Goal: Task Accomplishment & Management: Manage account settings

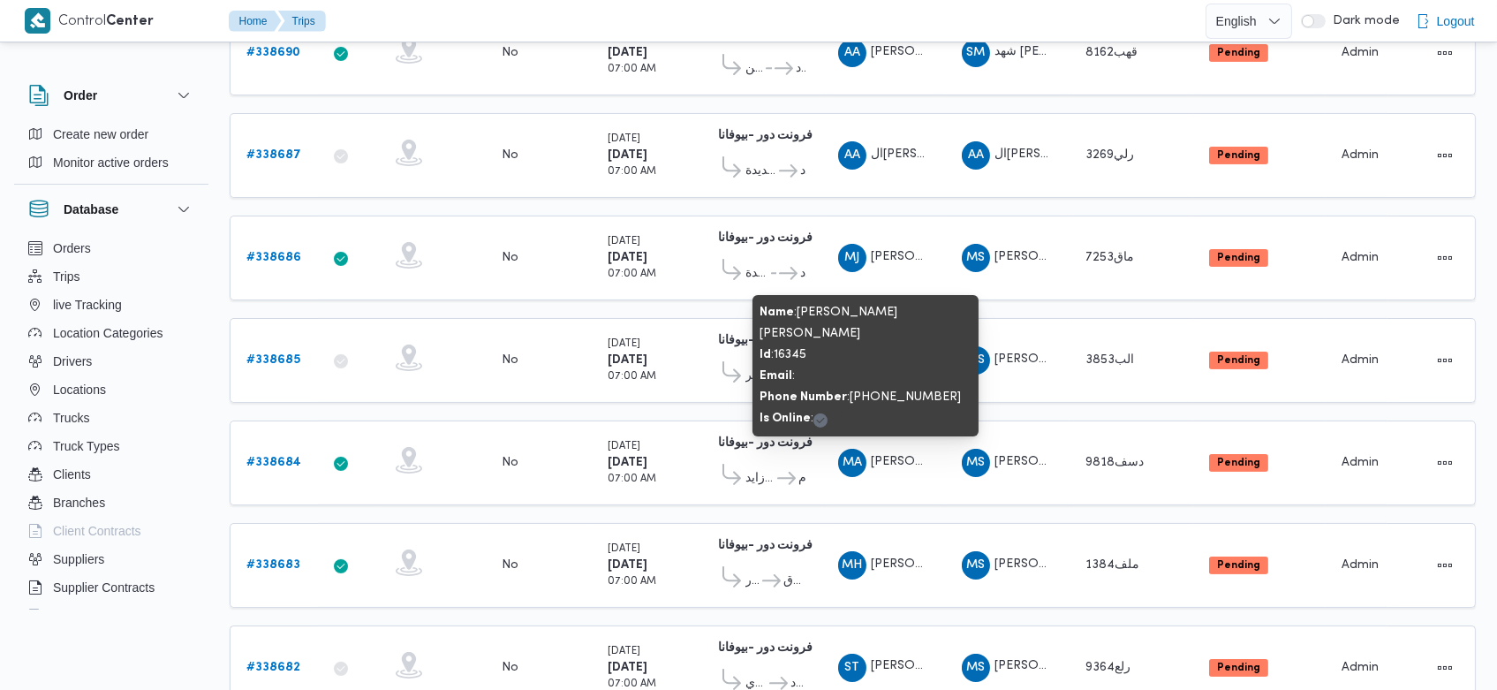
scroll to position [611, 0]
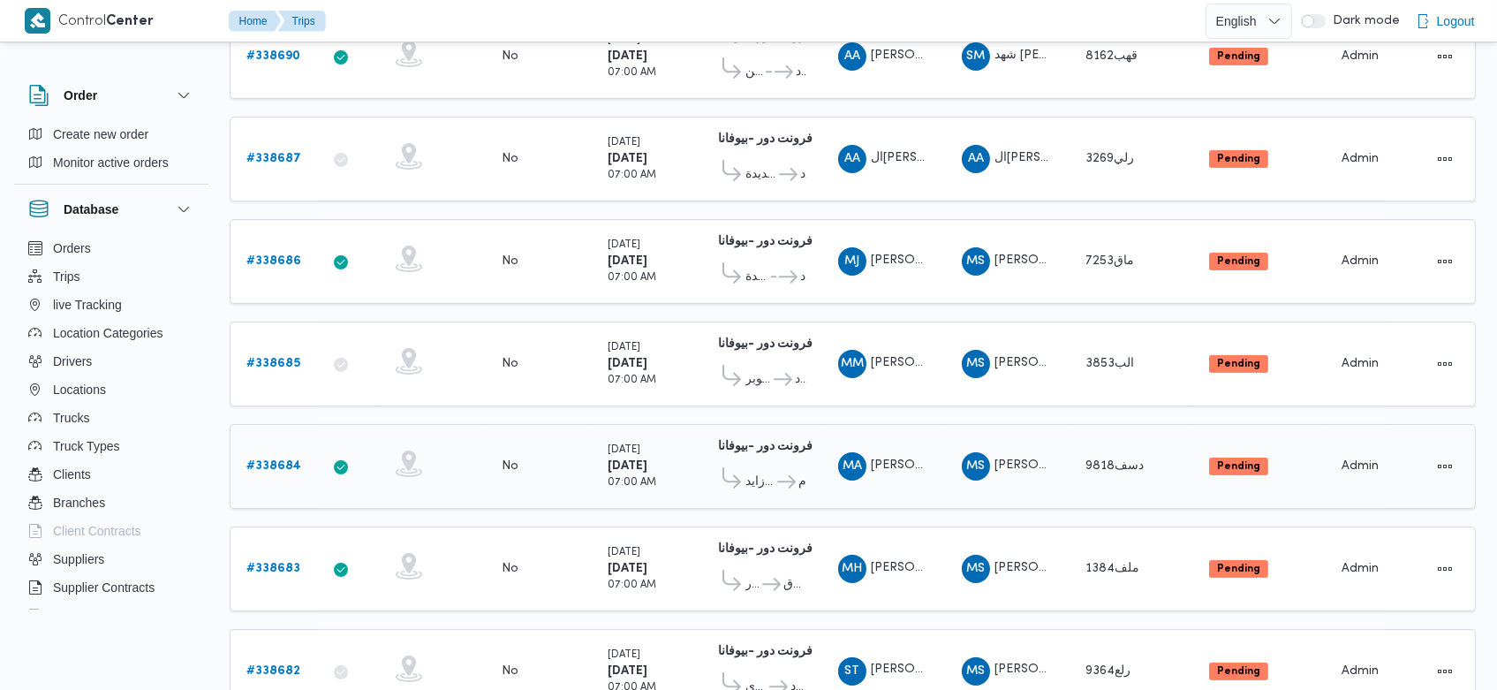
click at [1068, 486] on td "Supplier MS محمد صلاح عبداللطيف الشريف" at bounding box center [1008, 466] width 124 height 85
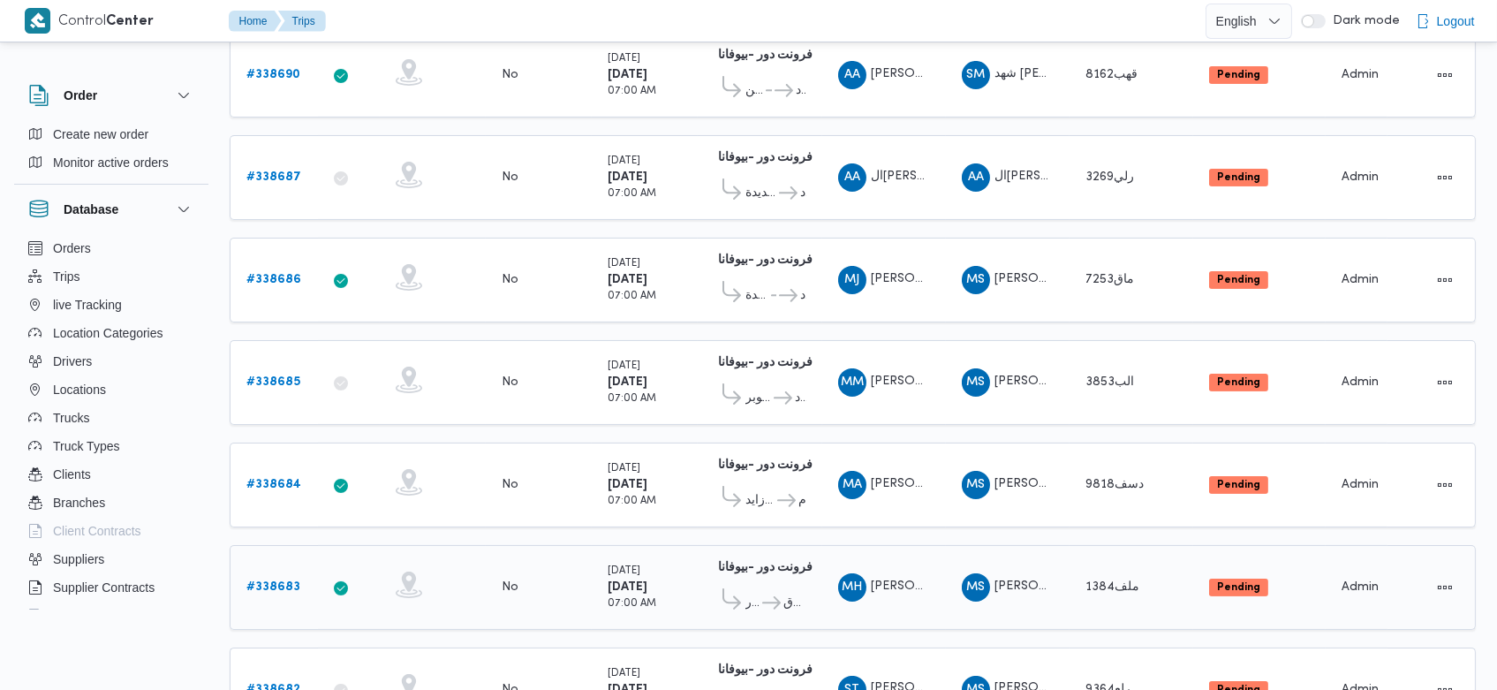
scroll to position [580, 0]
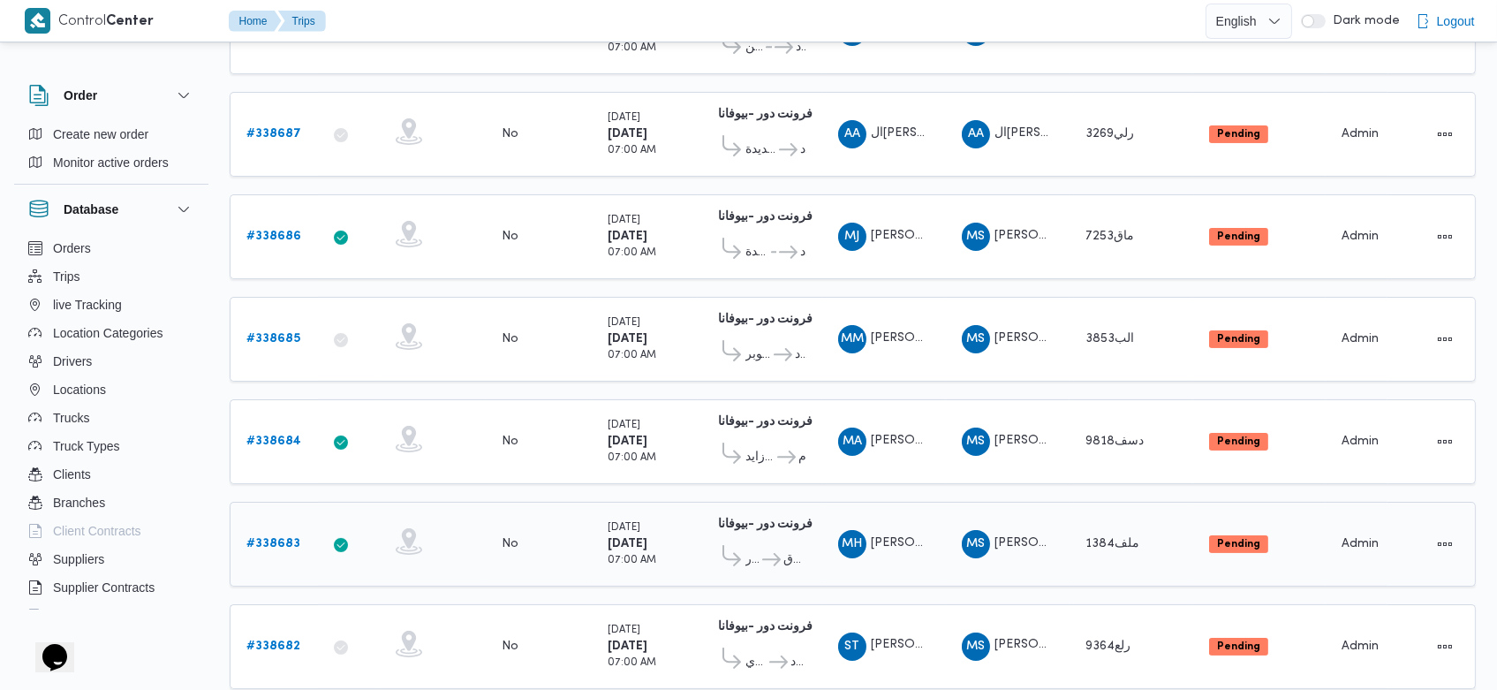
scroll to position [634, 0]
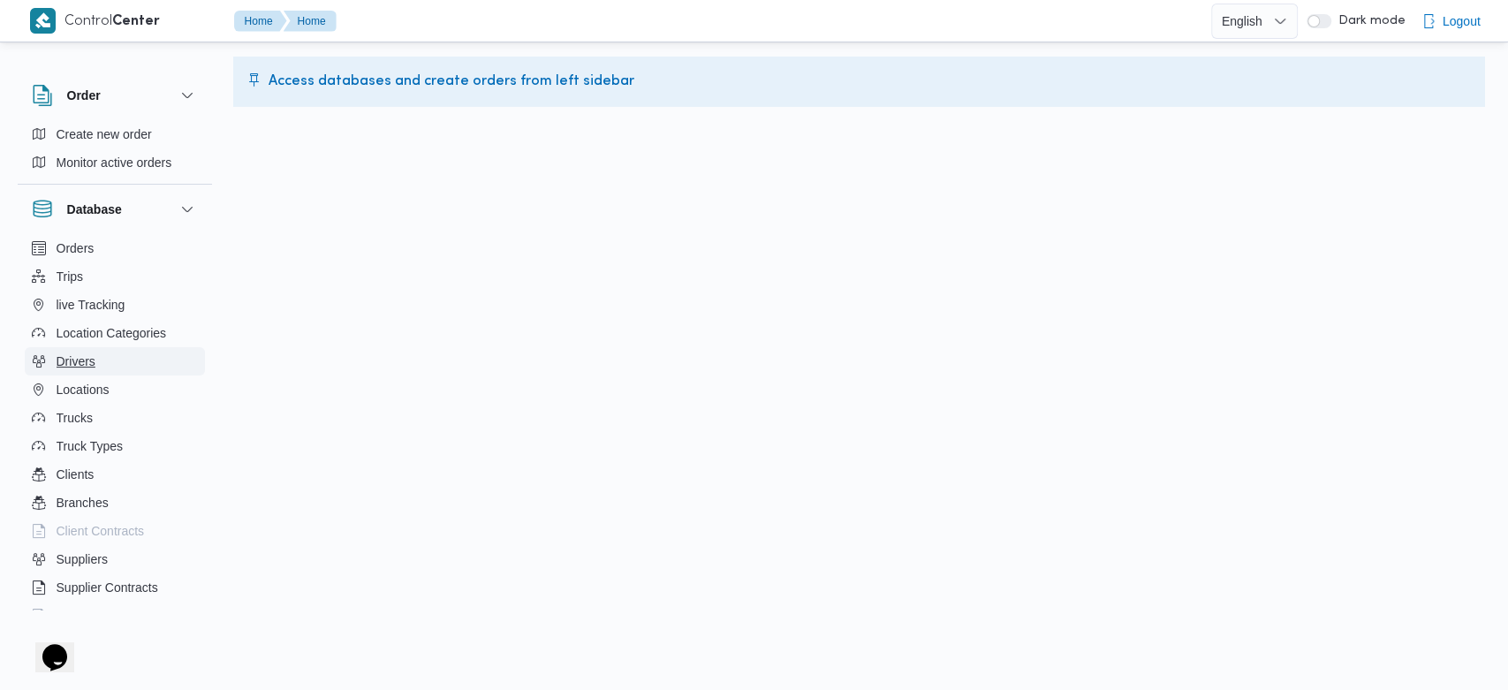
click at [88, 365] on span "Drivers" at bounding box center [76, 361] width 39 height 21
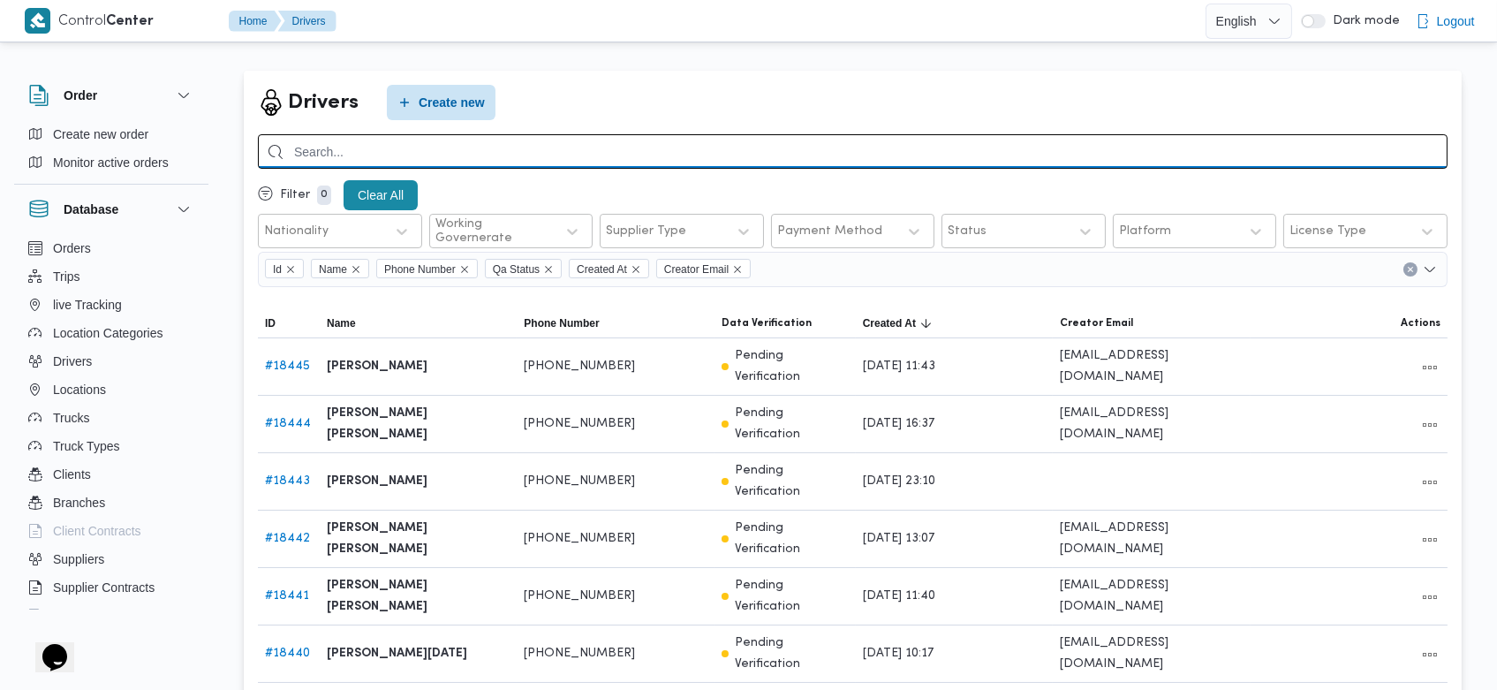
click at [565, 141] on input "search" at bounding box center [853, 151] width 1190 height 34
type input "محمود حمدي"
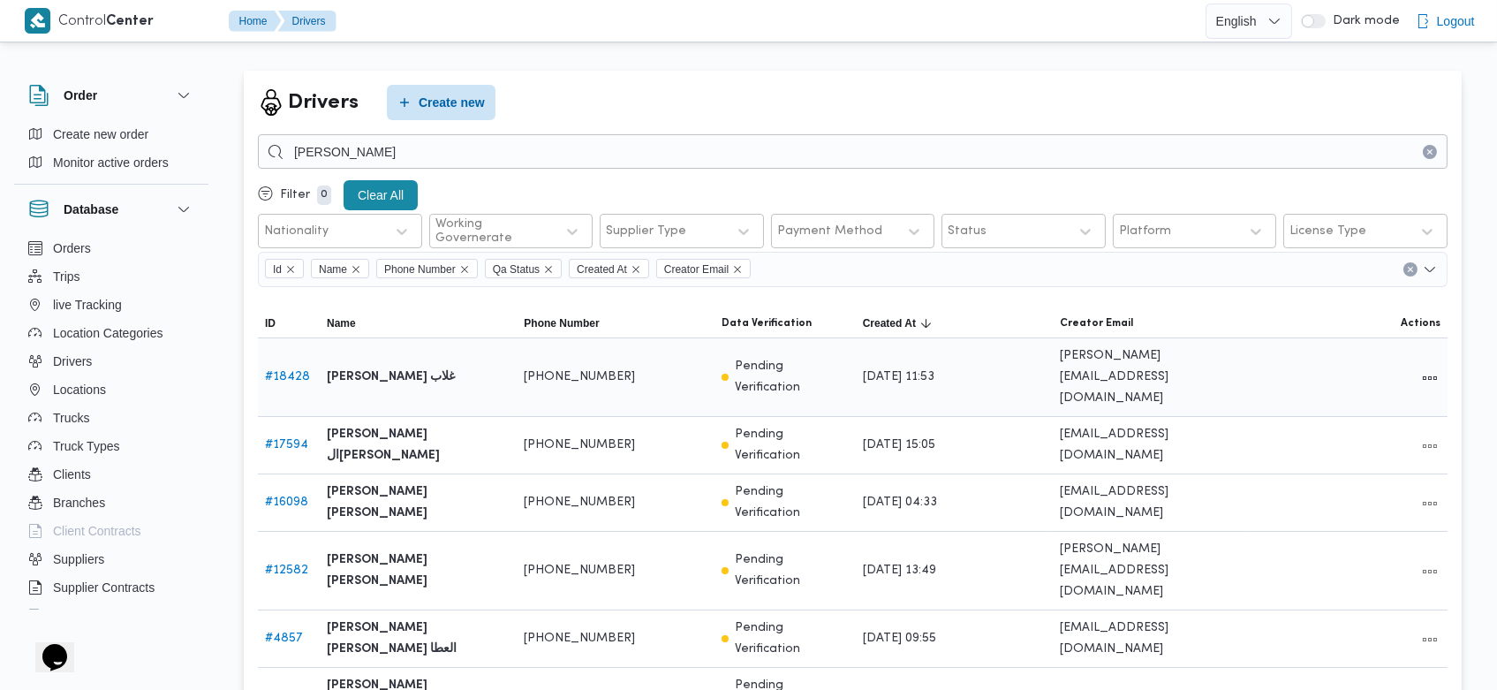
click at [297, 374] on link "# 18428" at bounding box center [287, 376] width 45 height 11
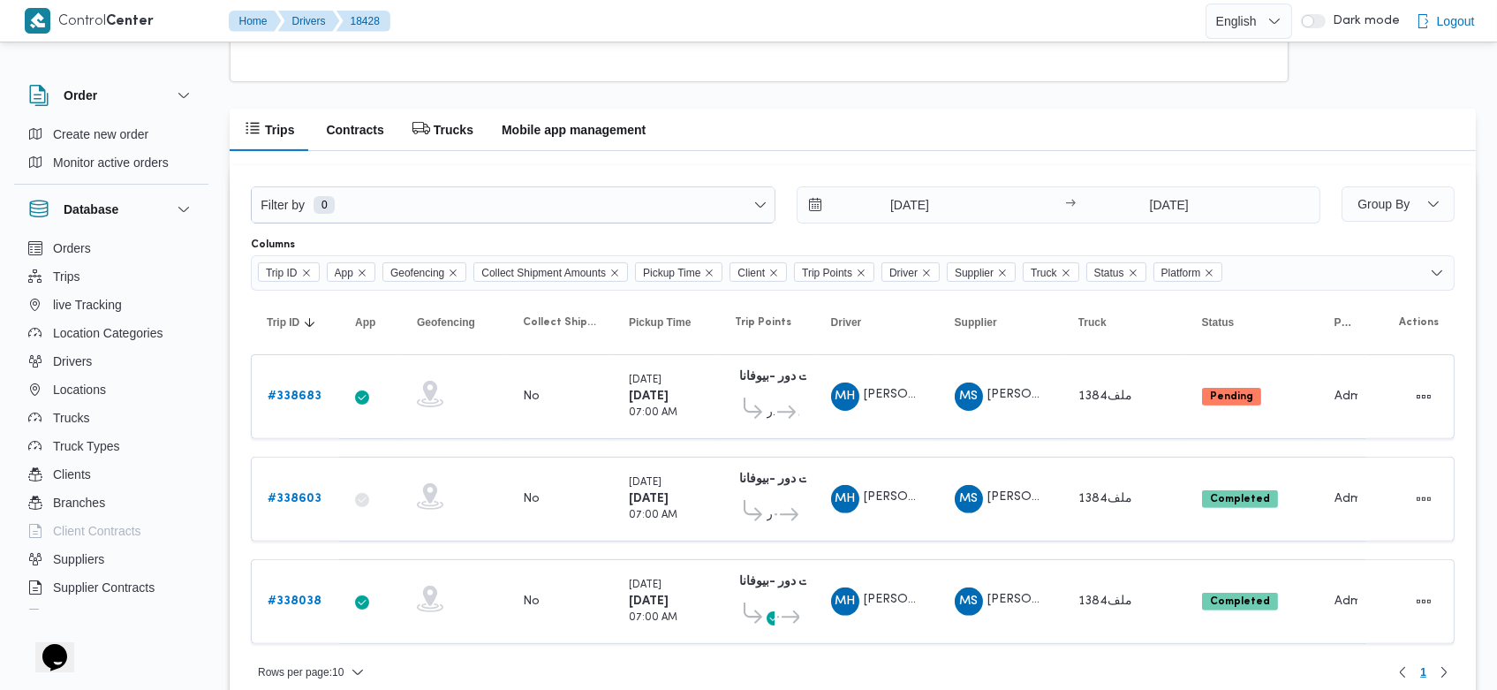
scroll to position [1285, 0]
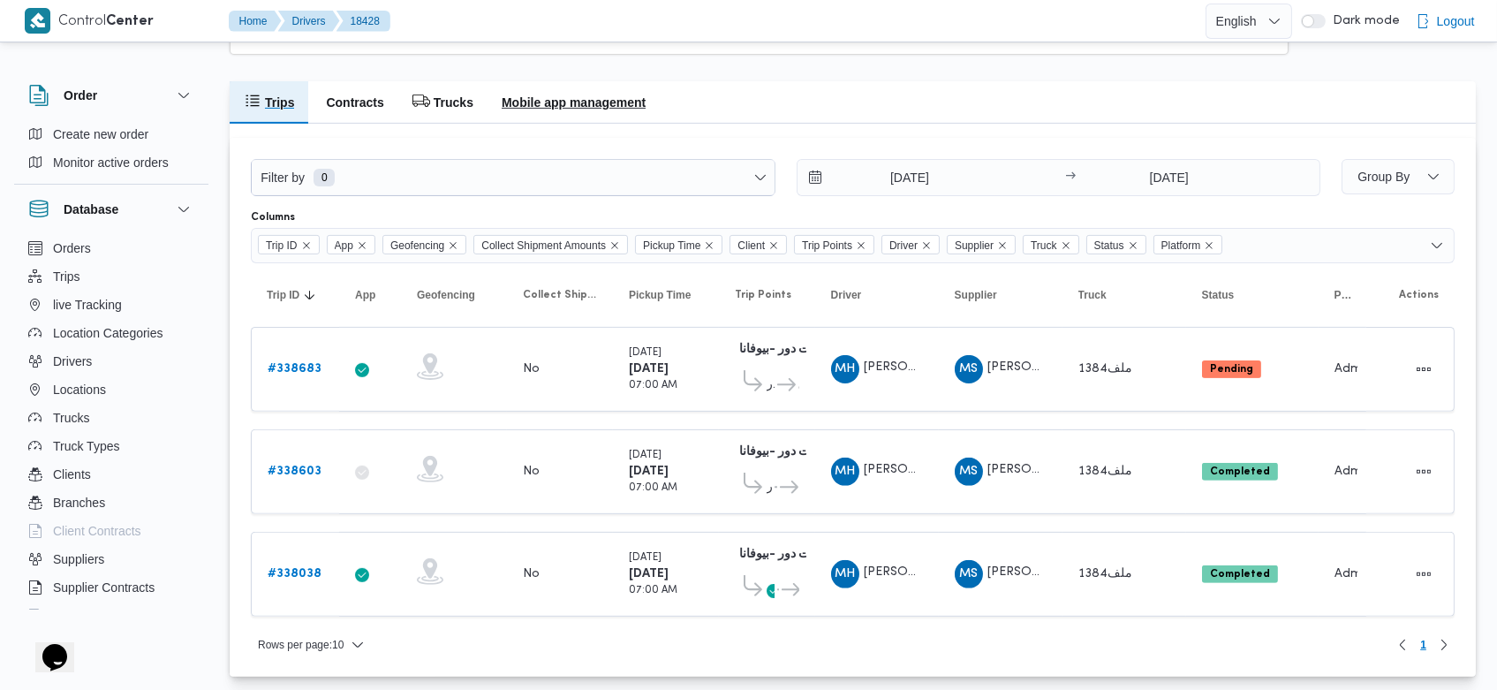
click at [632, 103] on h2 "Mobile app management" at bounding box center [574, 102] width 144 height 21
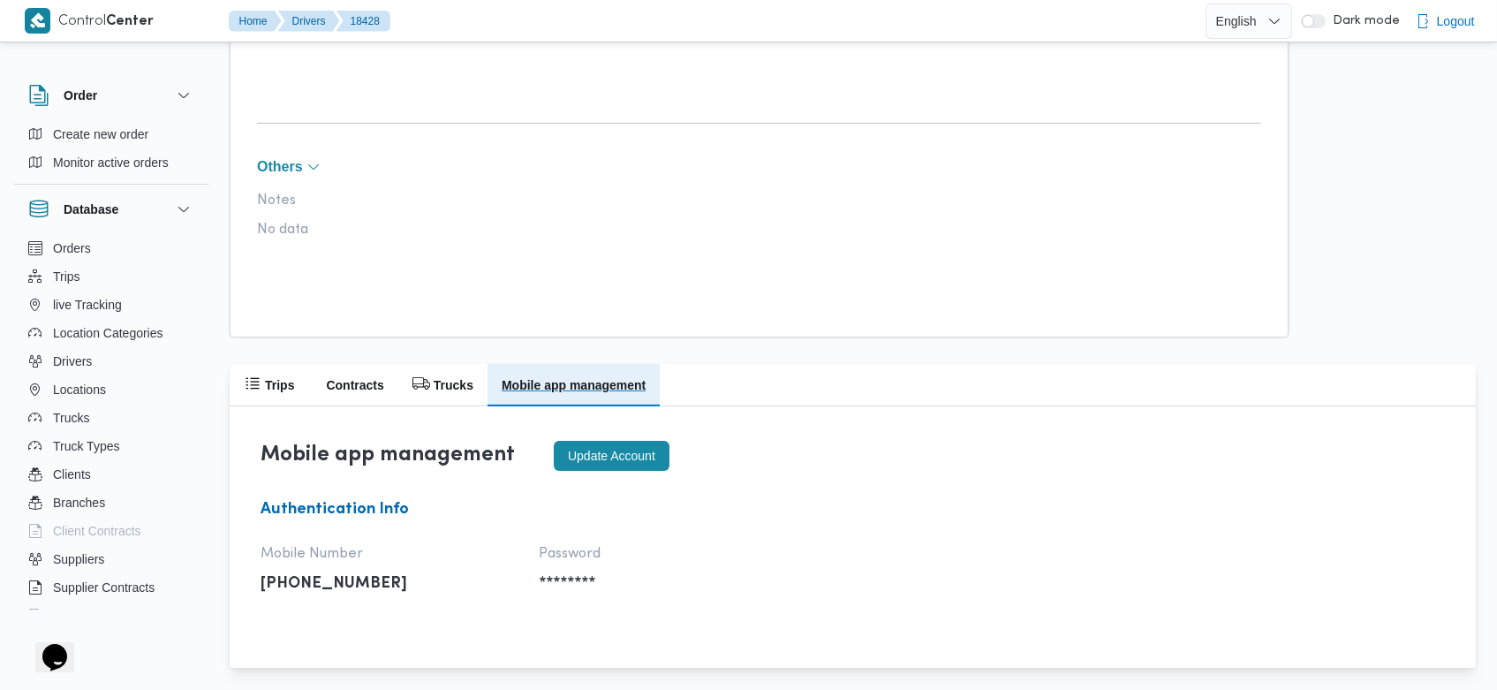
scroll to position [1004, 0]
click at [599, 442] on button "Update account" at bounding box center [612, 456] width 116 height 30
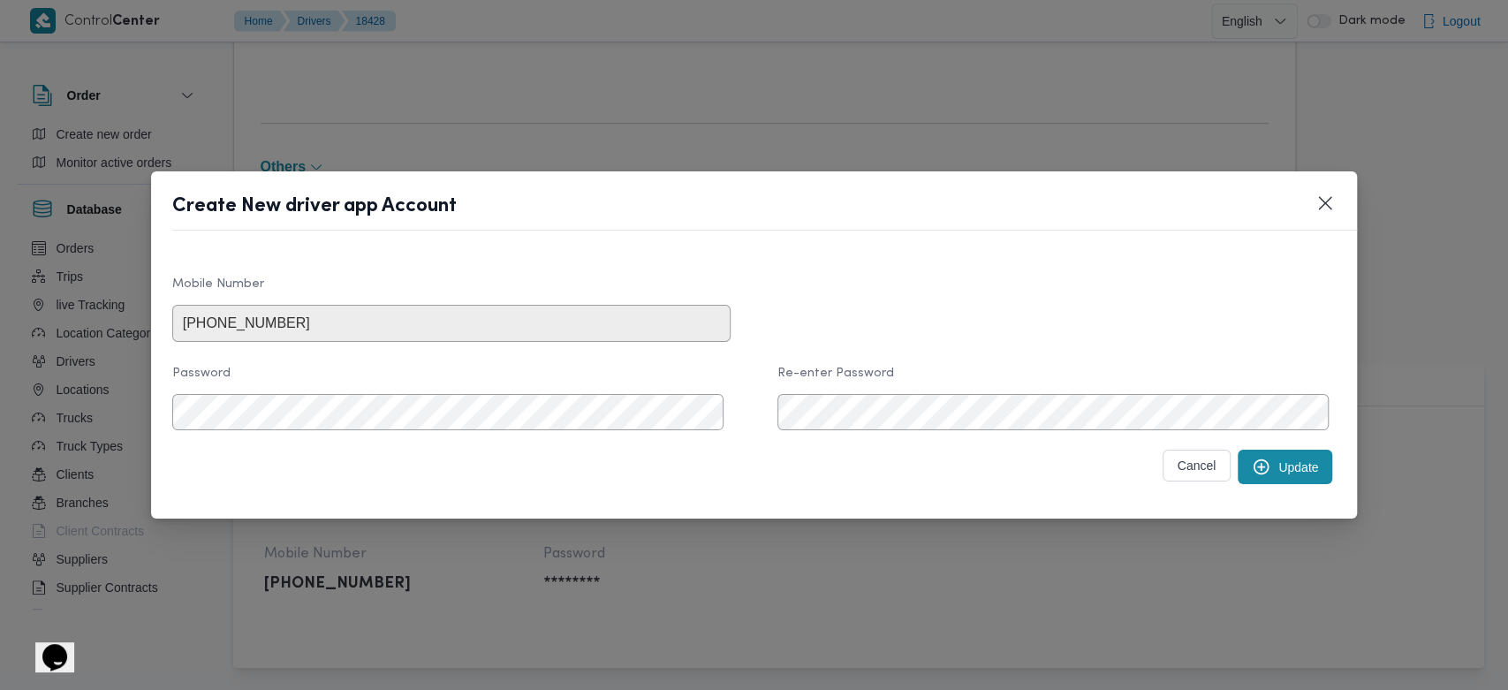
click at [1290, 472] on button "Update" at bounding box center [1285, 467] width 95 height 34
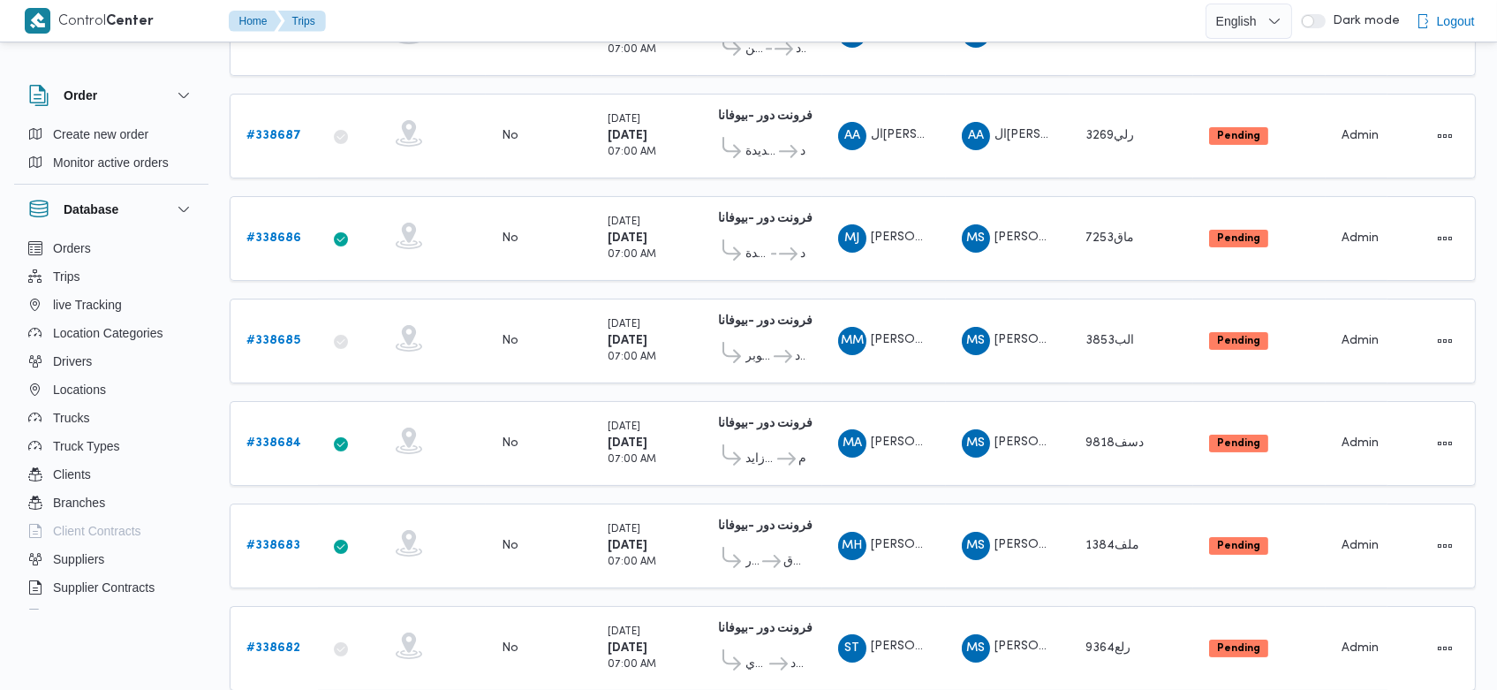
scroll to position [634, 0]
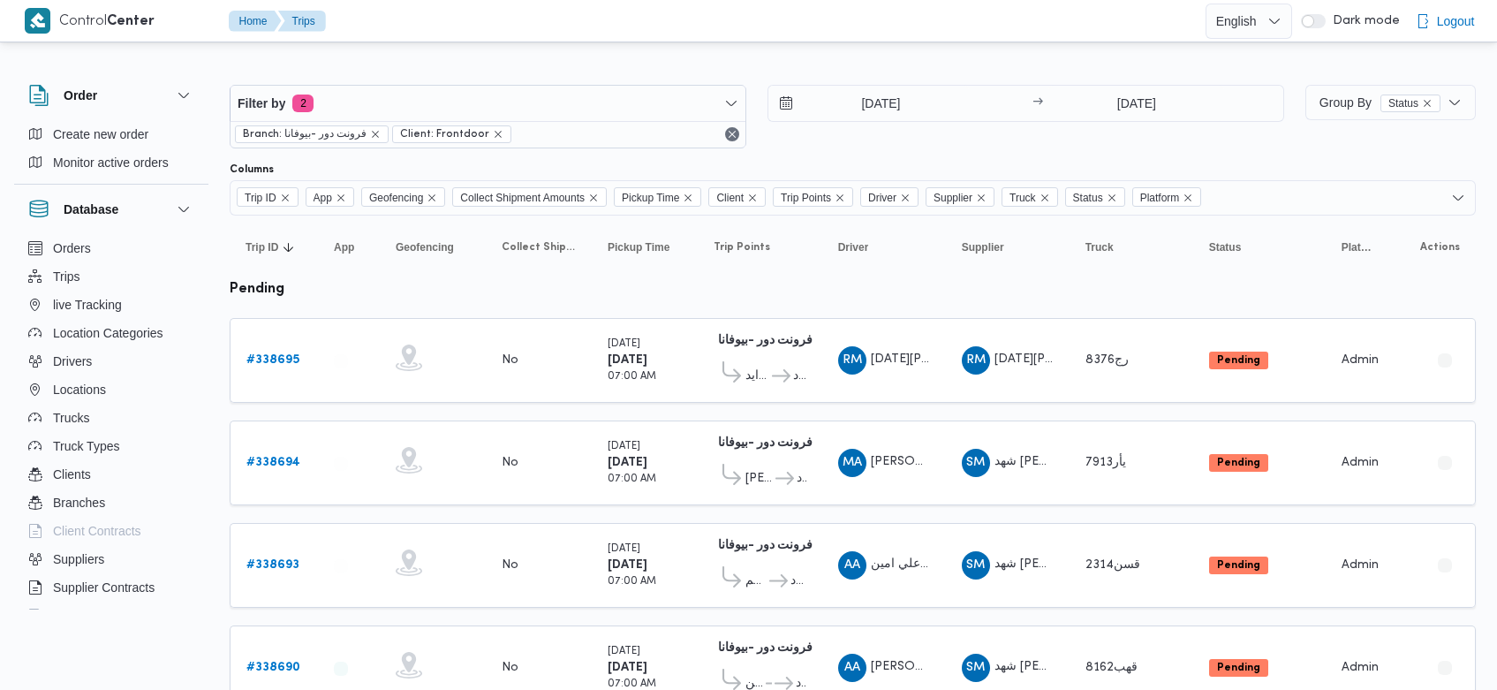
scroll to position [634, 0]
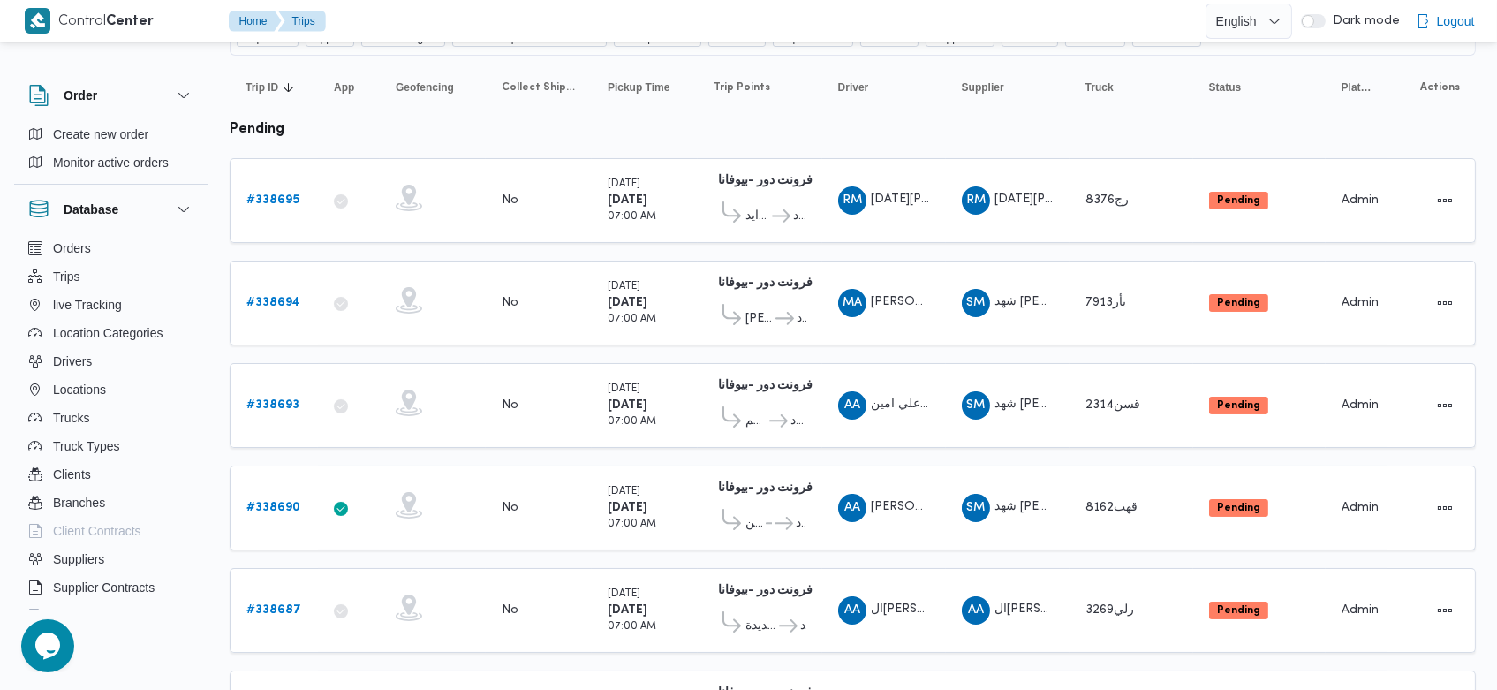
scroll to position [162, 0]
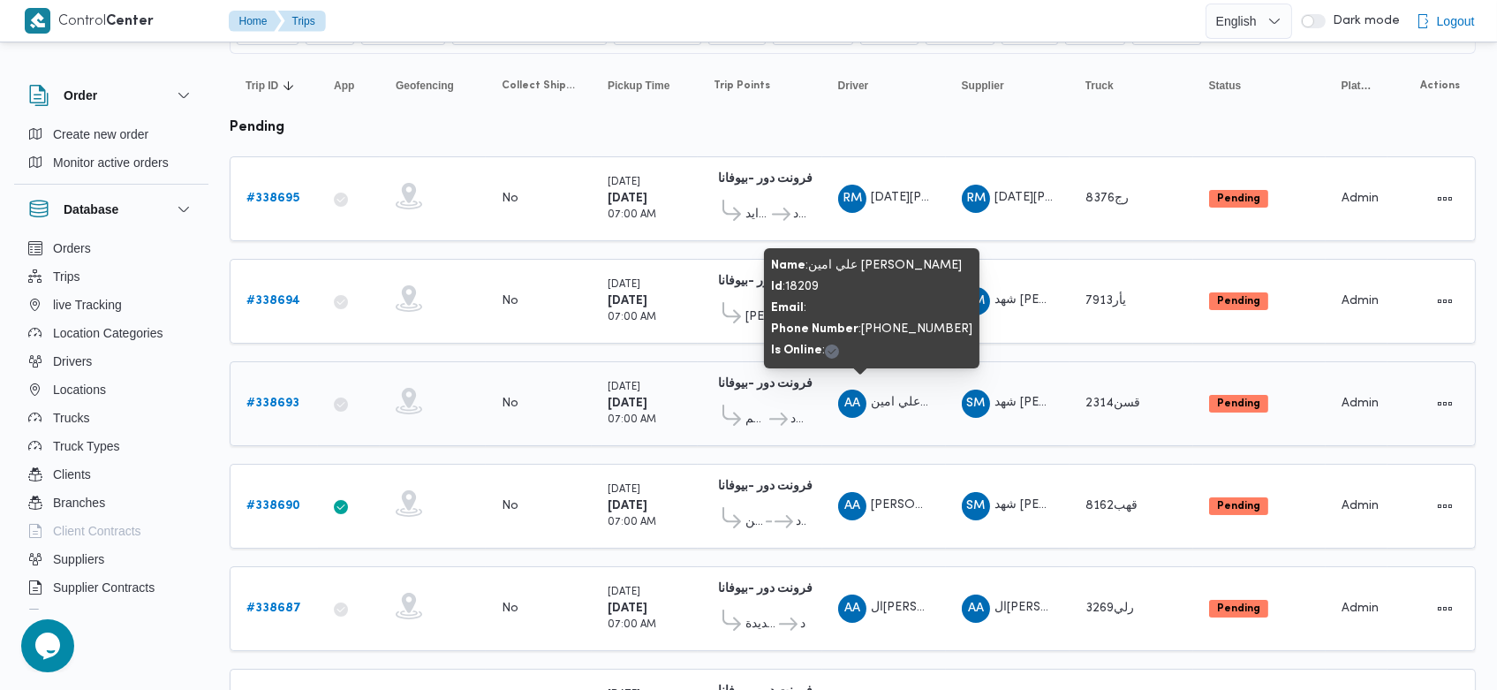
click at [889, 406] on span "AA علي امين محمد يحيي" at bounding box center [884, 404] width 92 height 28
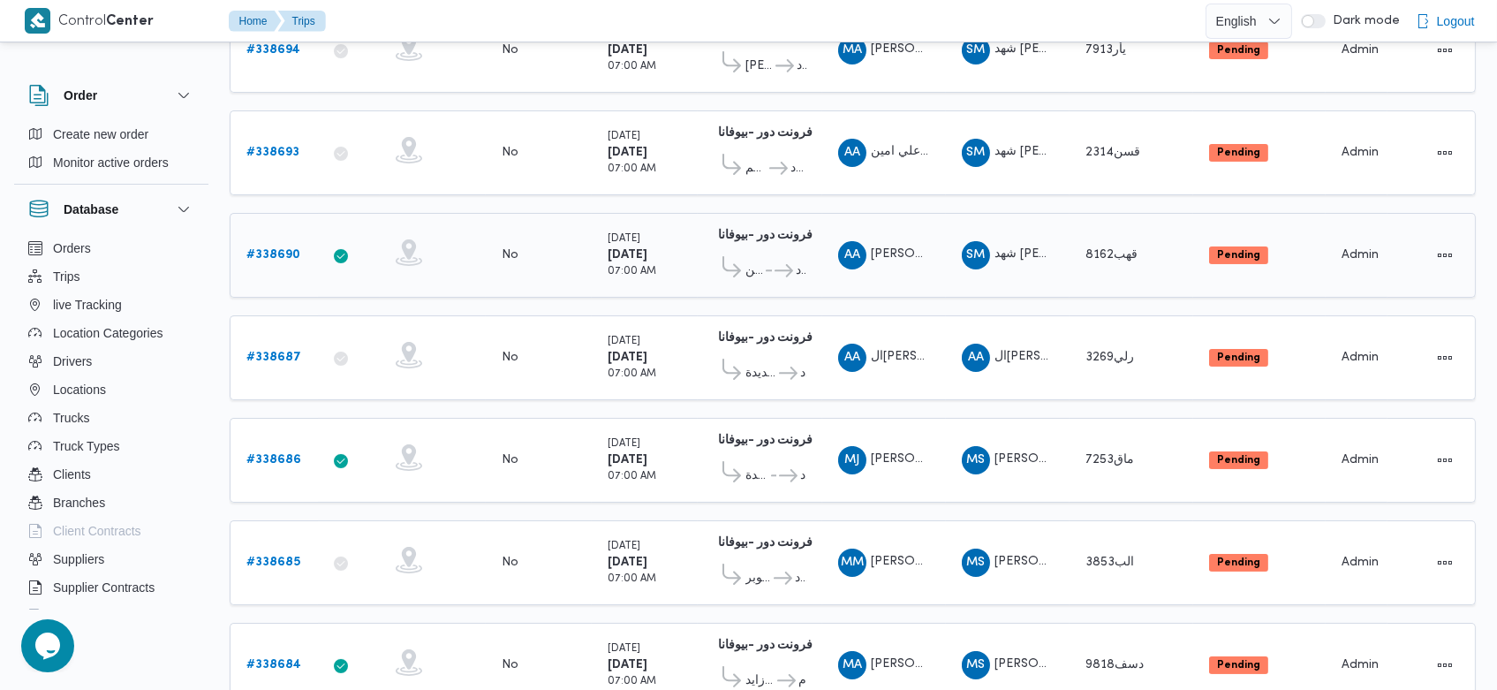
scroll to position [418, 0]
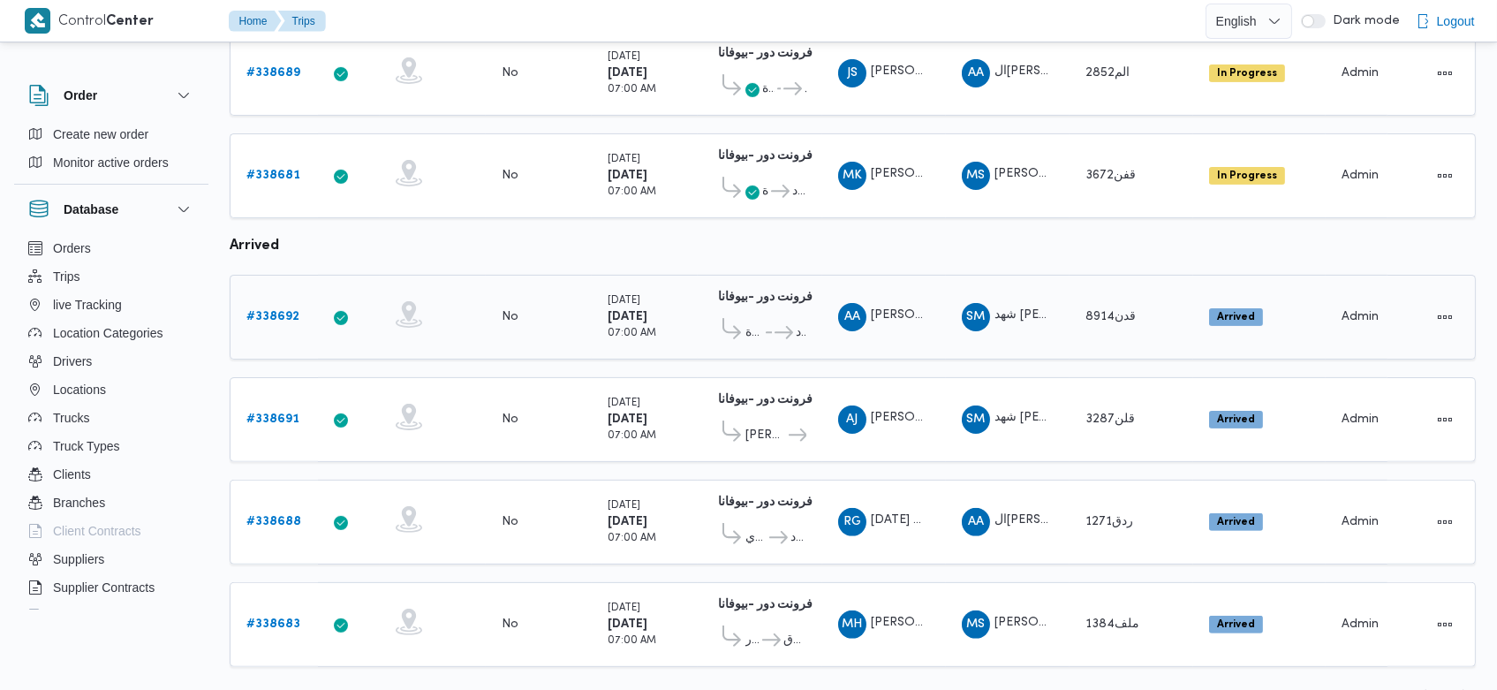
scroll to position [1247, 0]
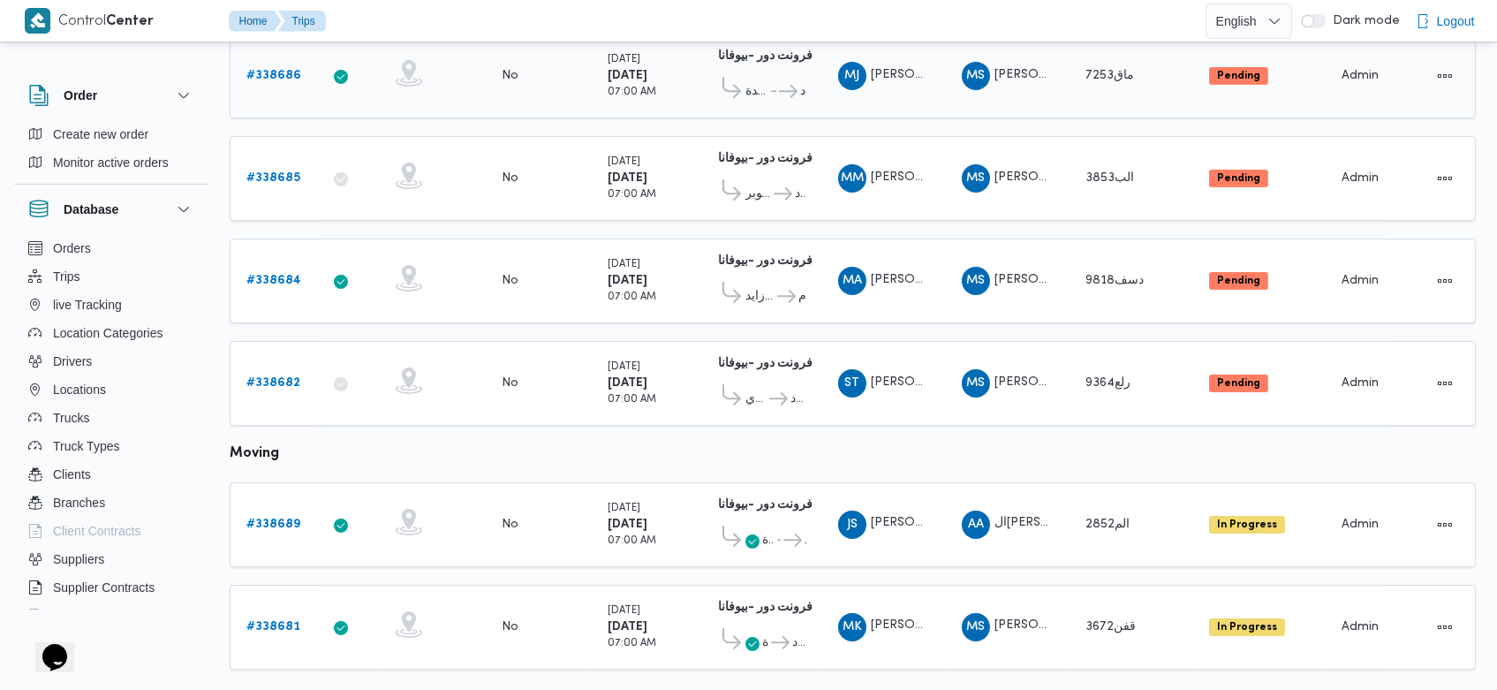
scroll to position [799, 0]
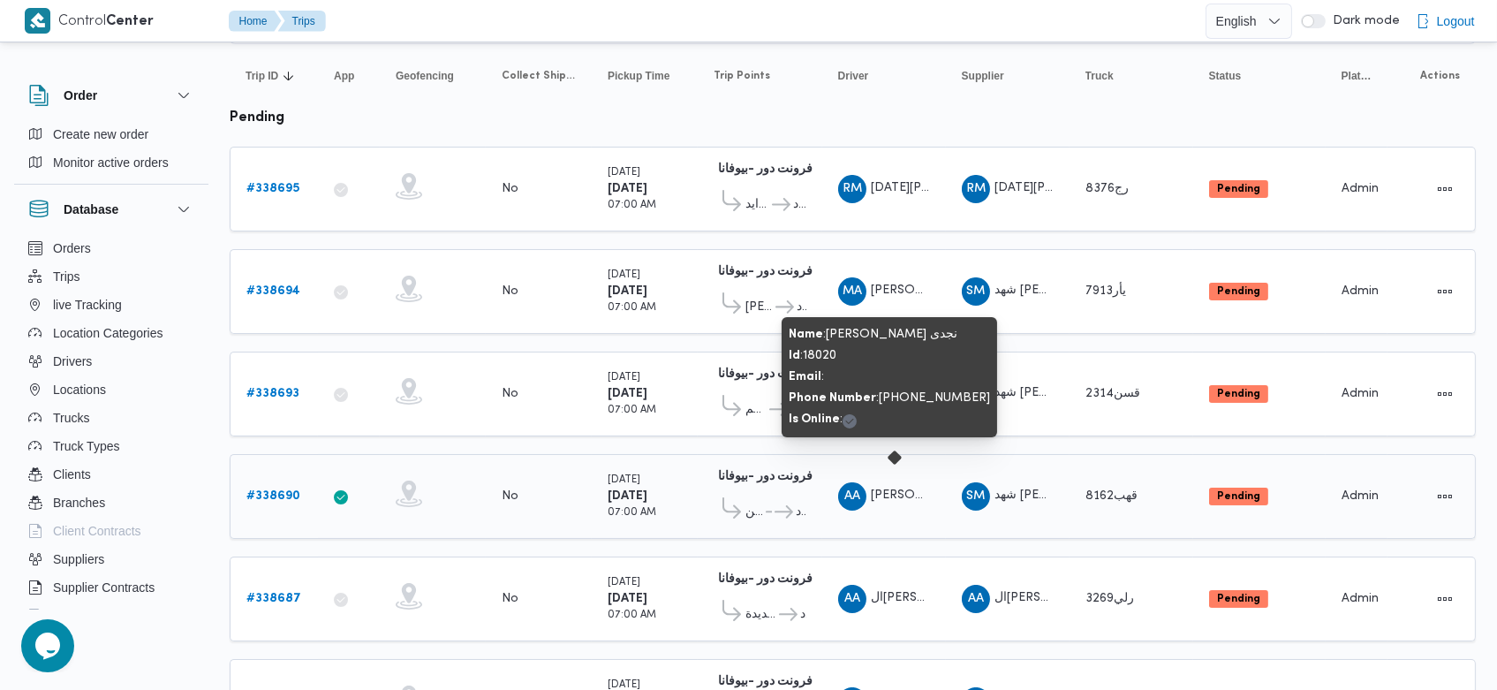
scroll to position [168, 0]
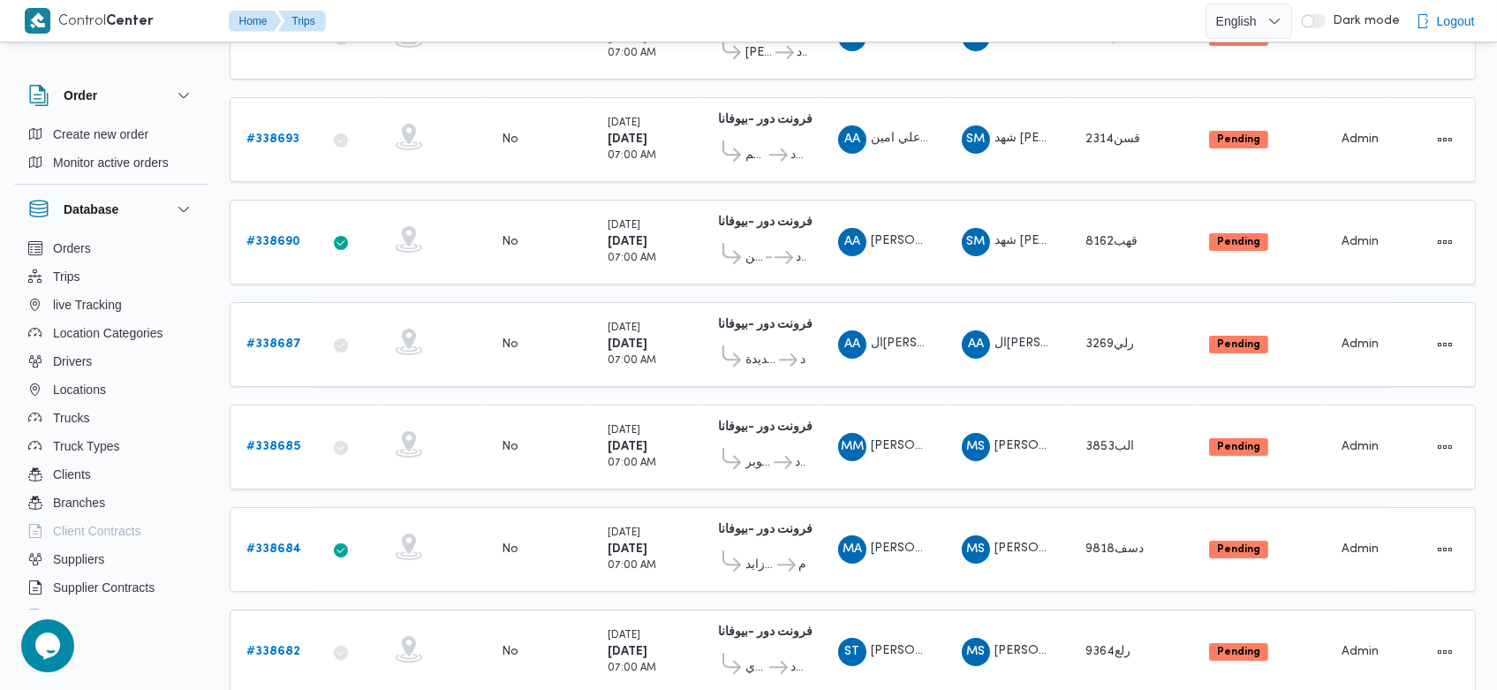
scroll to position [424, 0]
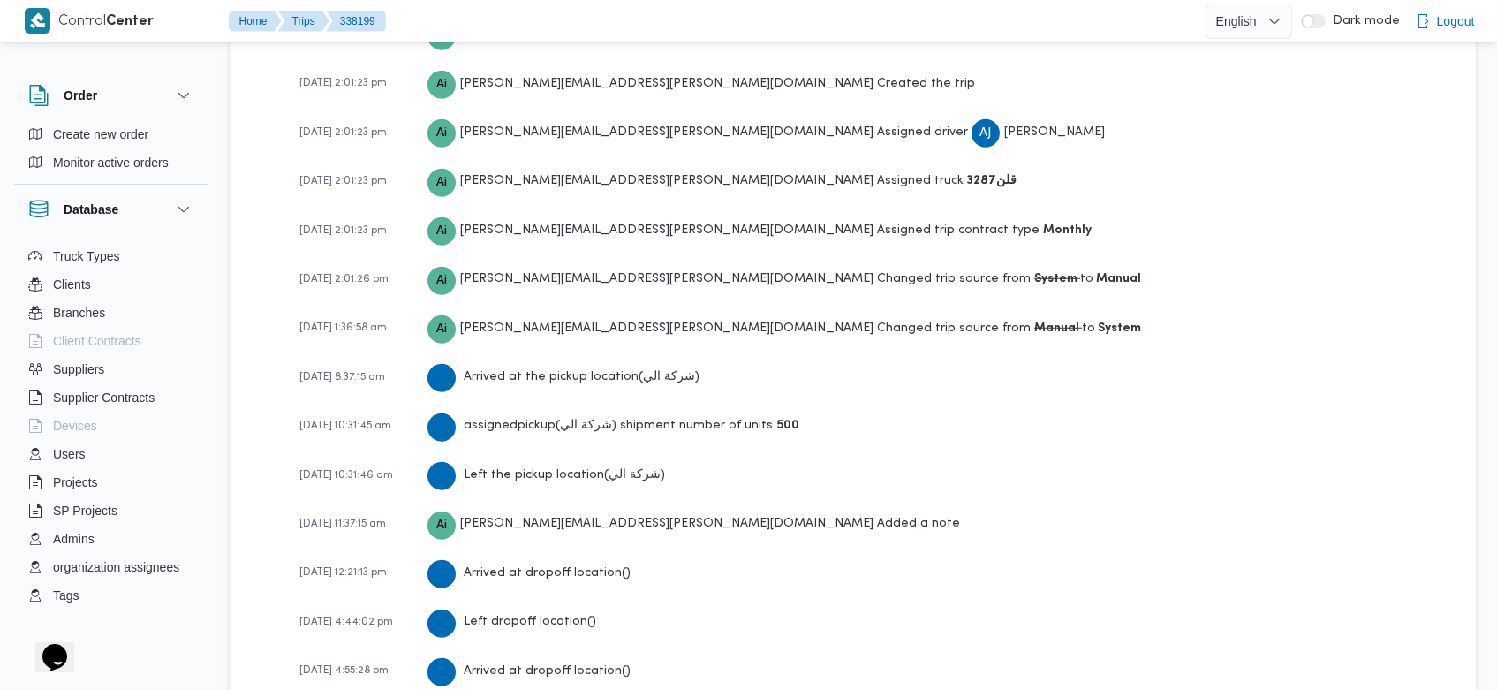
scroll to position [3021, 0]
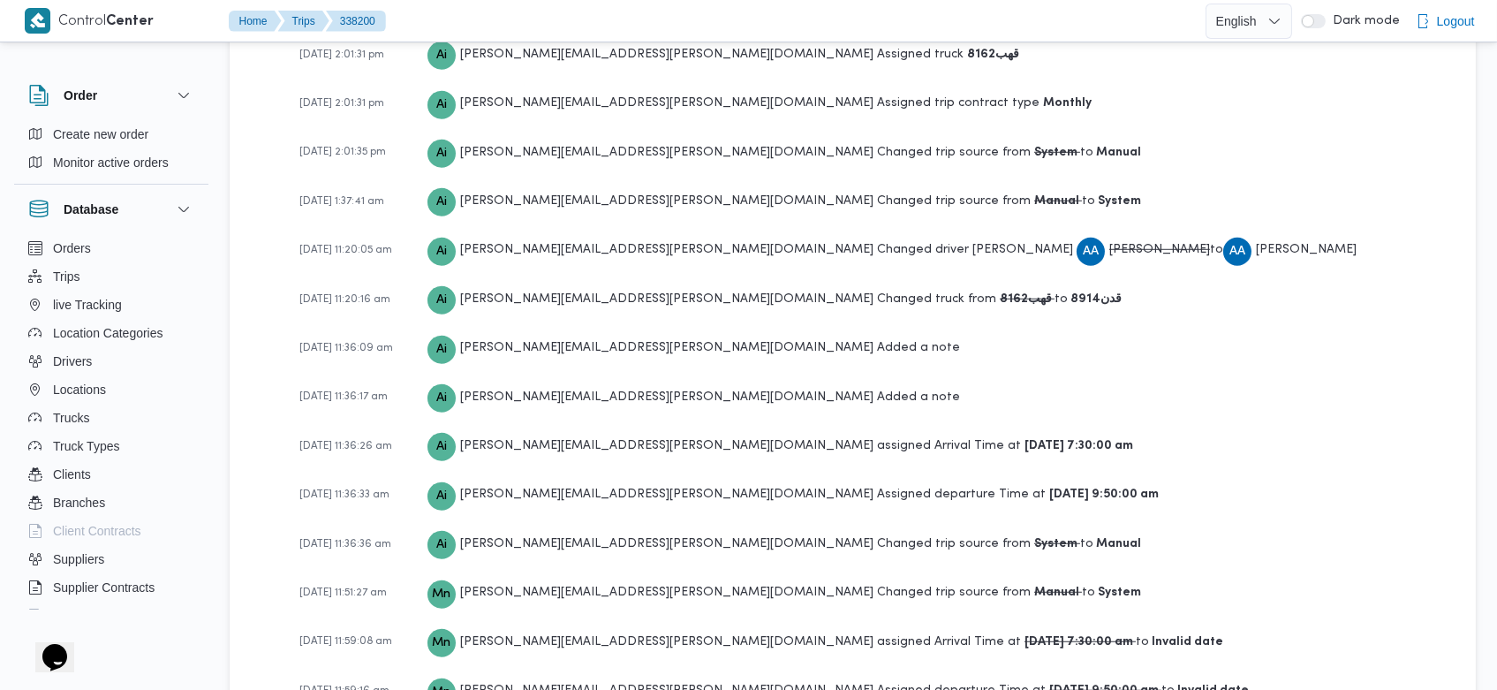
scroll to position [3272, 0]
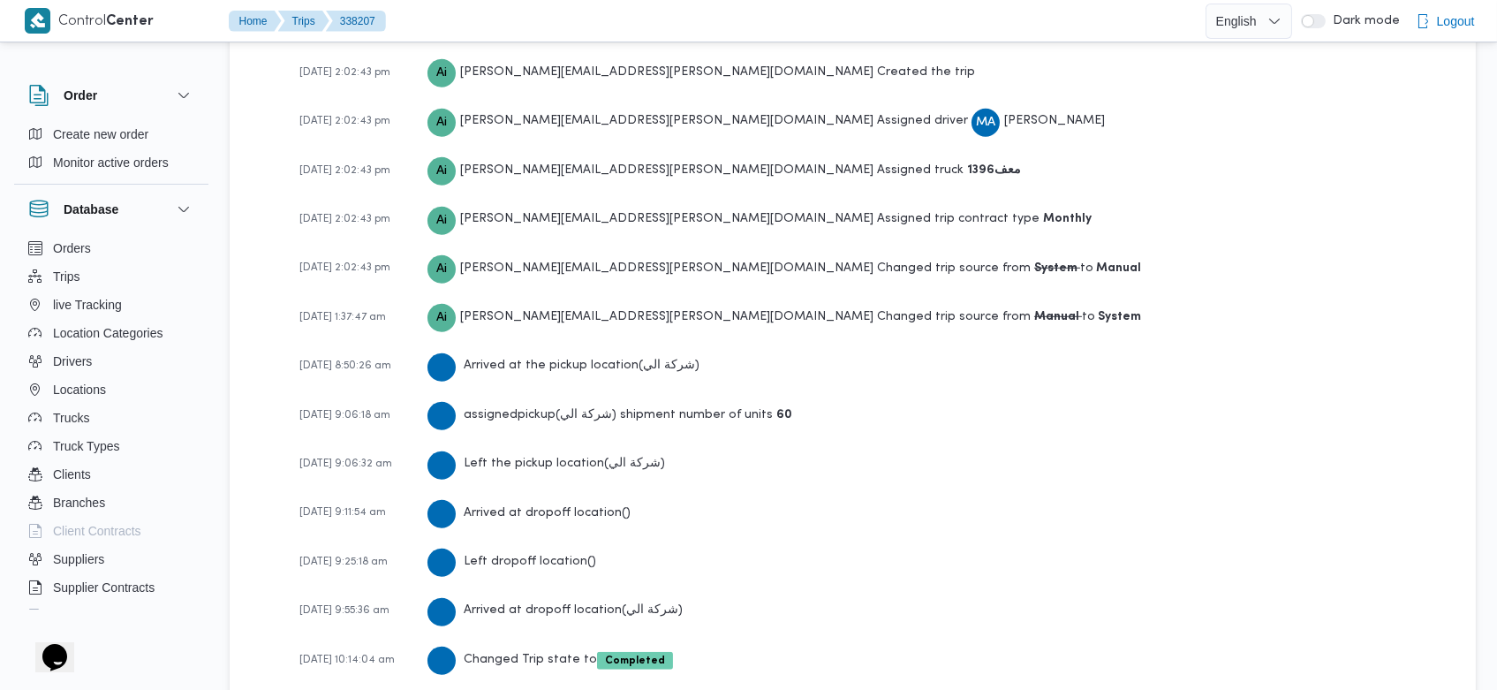
scroll to position [2925, 0]
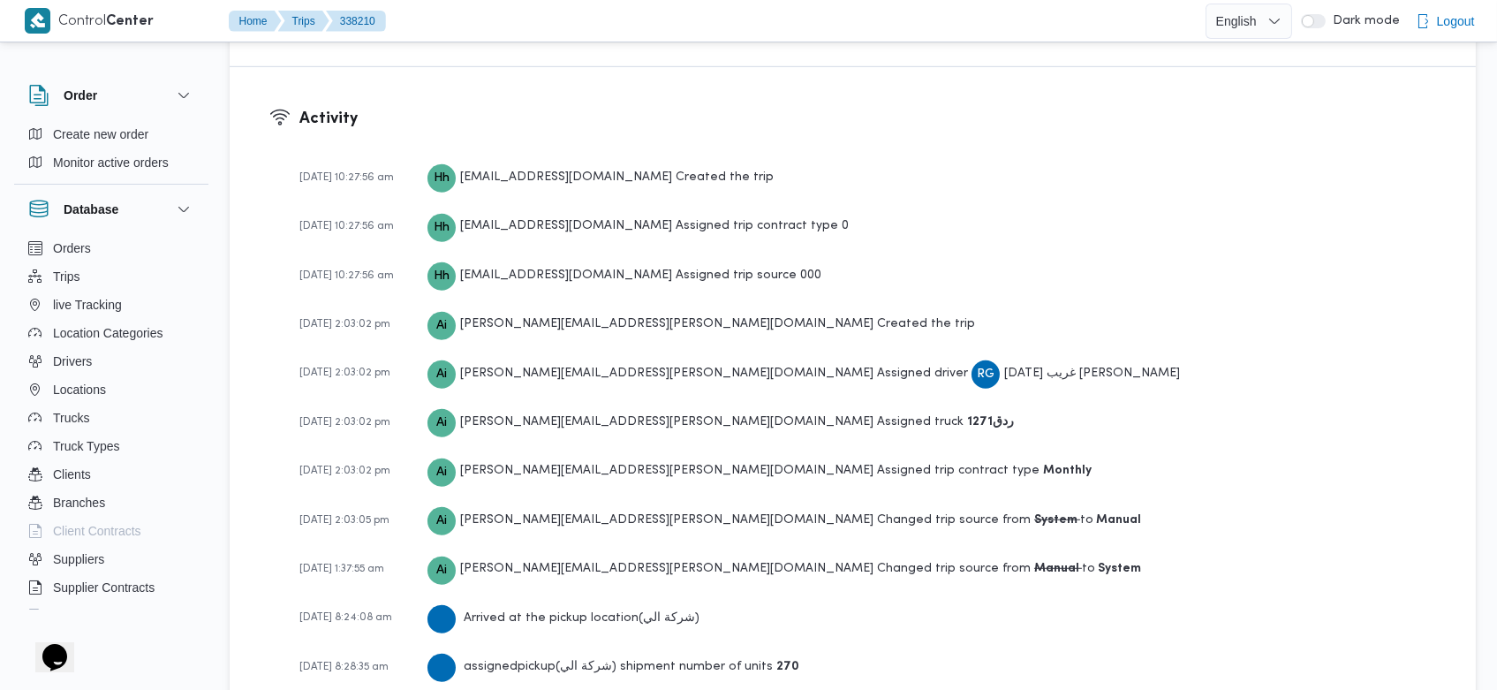
scroll to position [2824, 0]
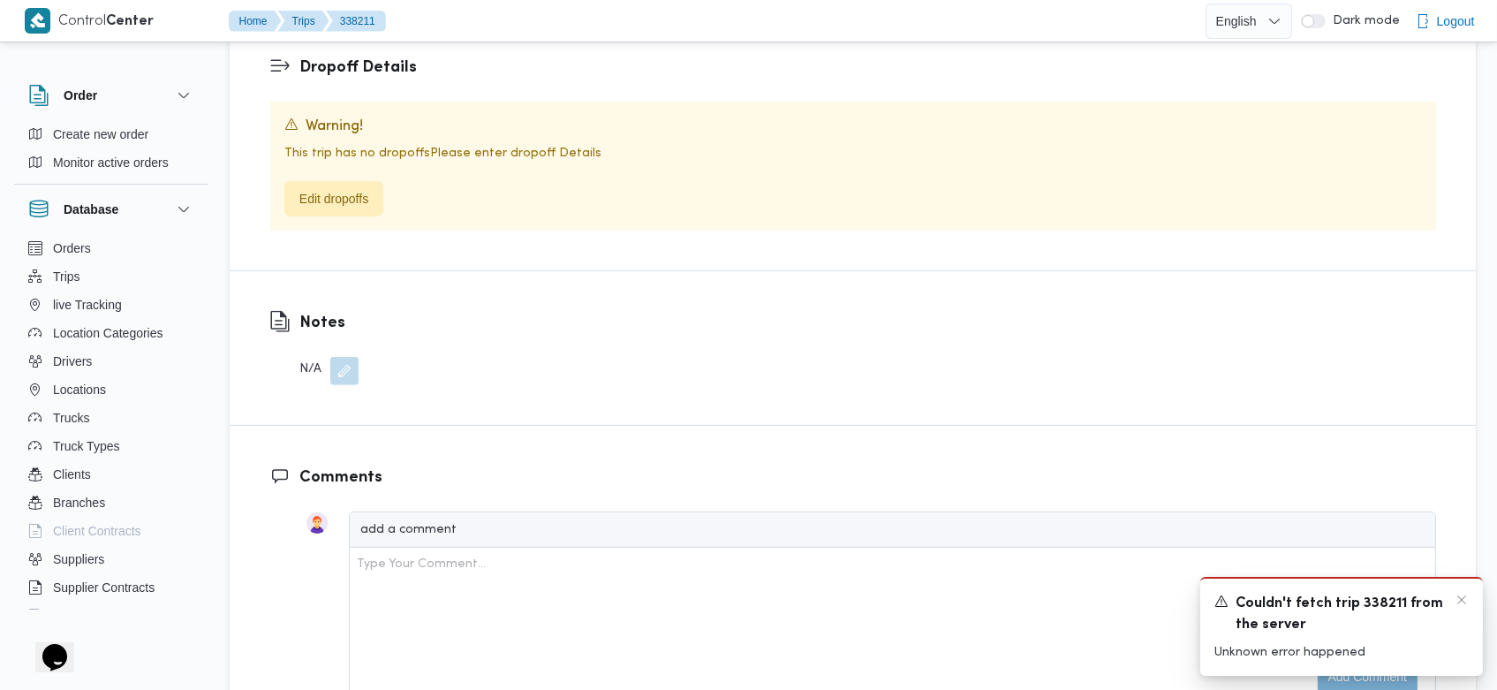
scroll to position [1382, 0]
click at [1459, 600] on icon "Dismiss toast" at bounding box center [1462, 600] width 14 height 14
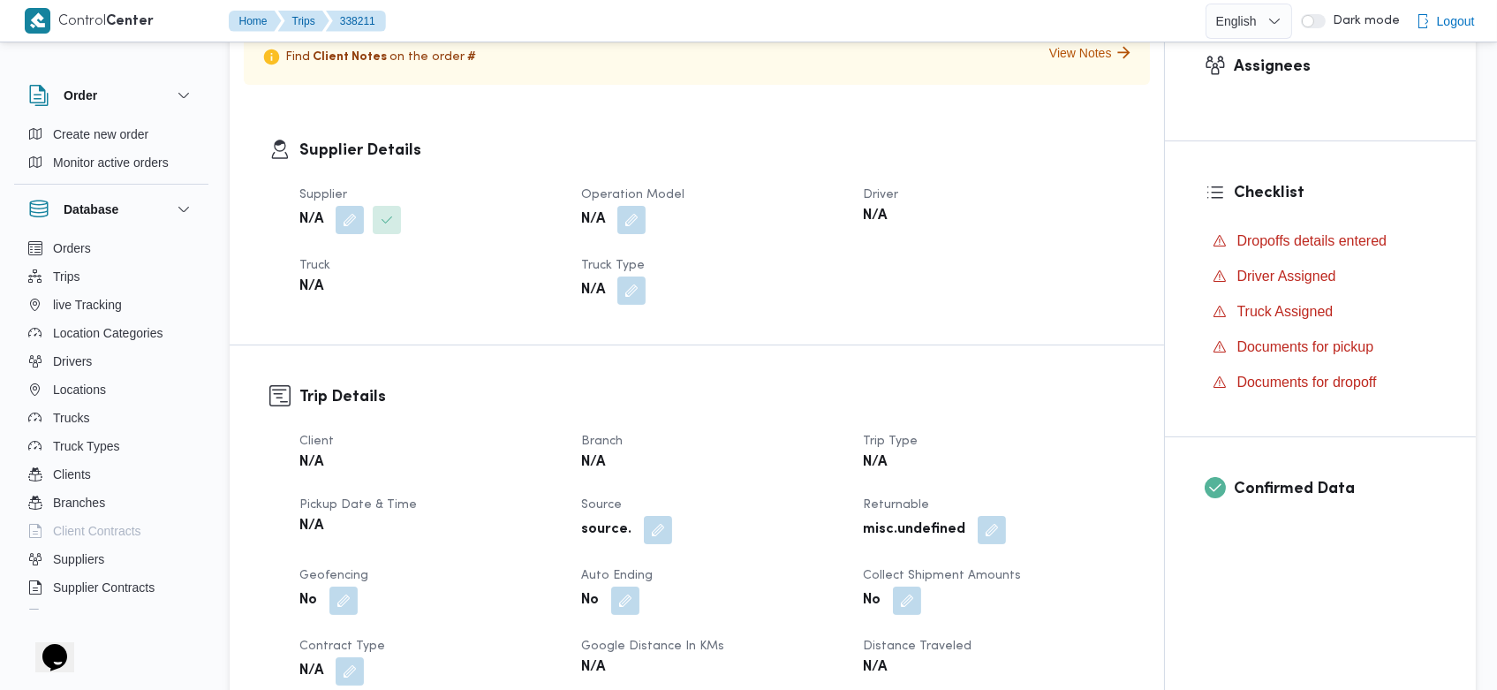
scroll to position [0, 0]
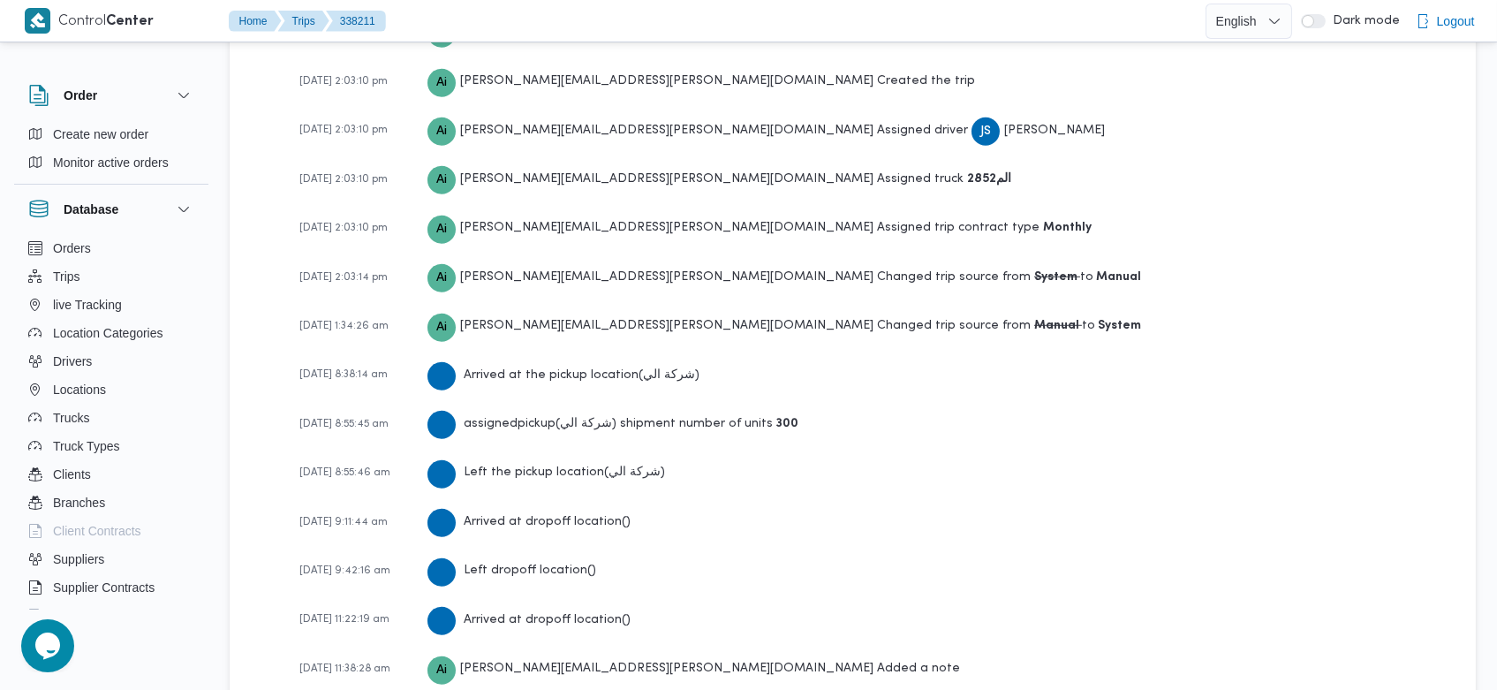
scroll to position [3222, 0]
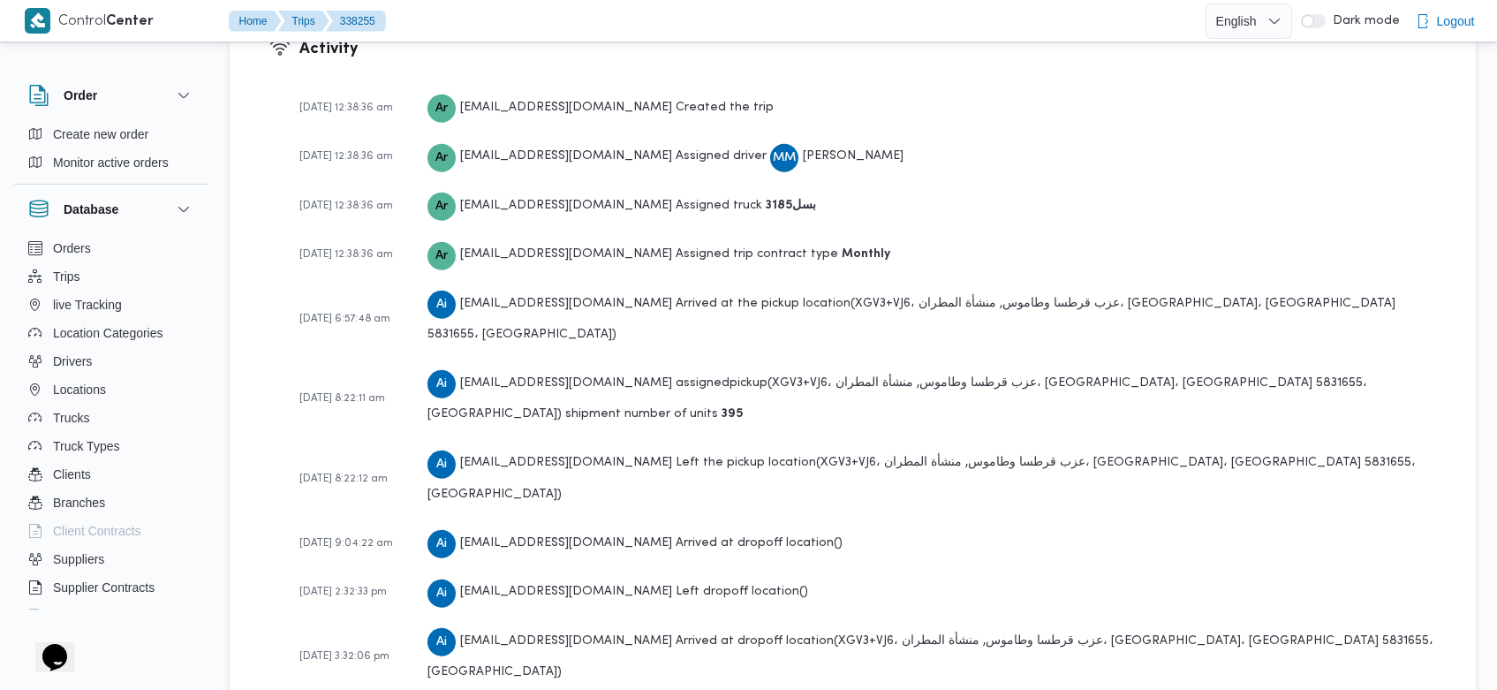
scroll to position [2510, 0]
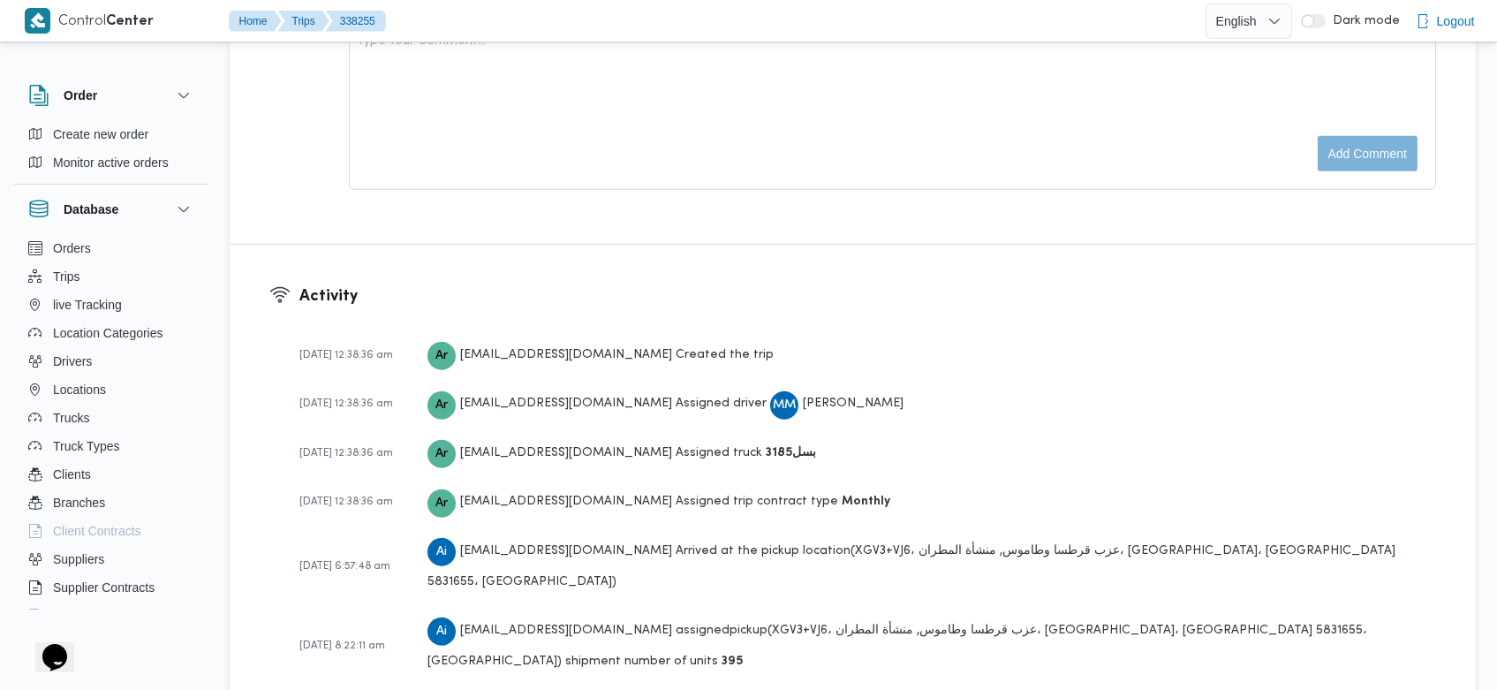
scroll to position [2510, 0]
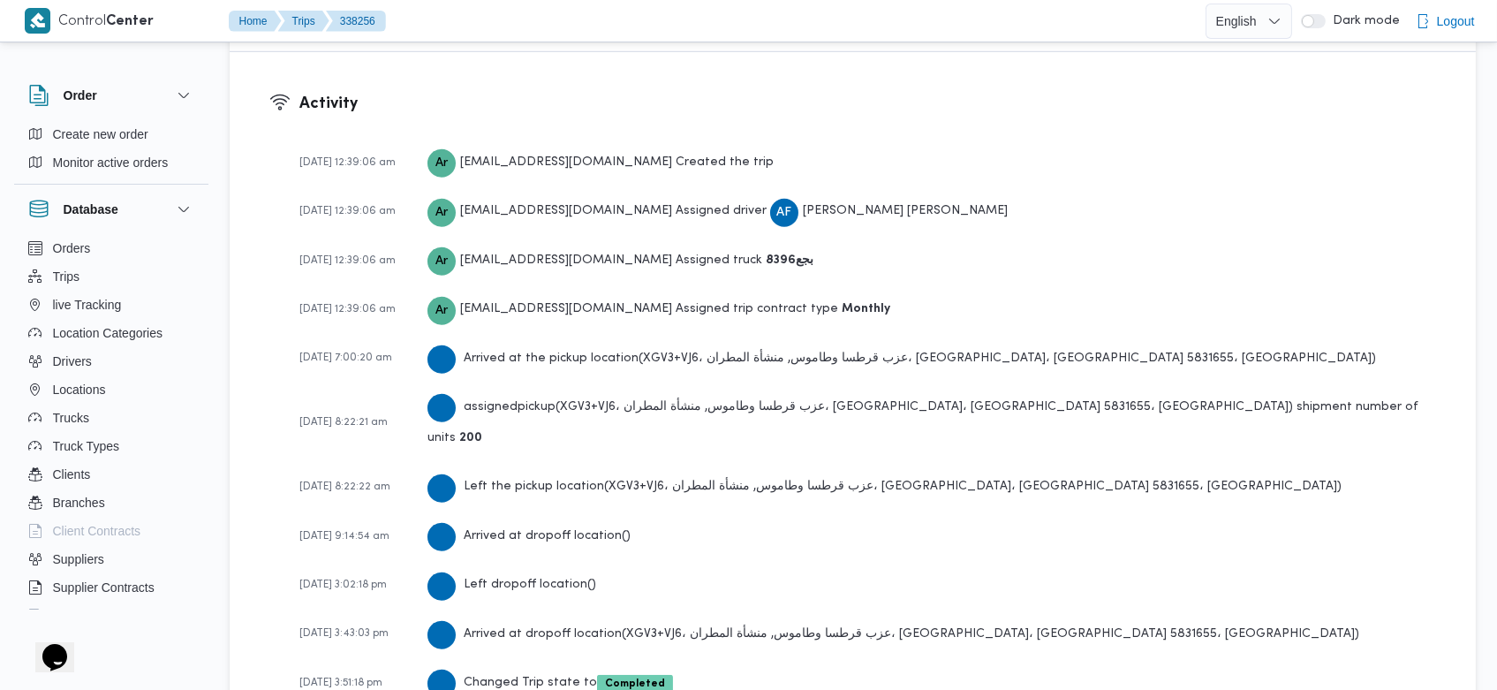
scroll to position [2510, 0]
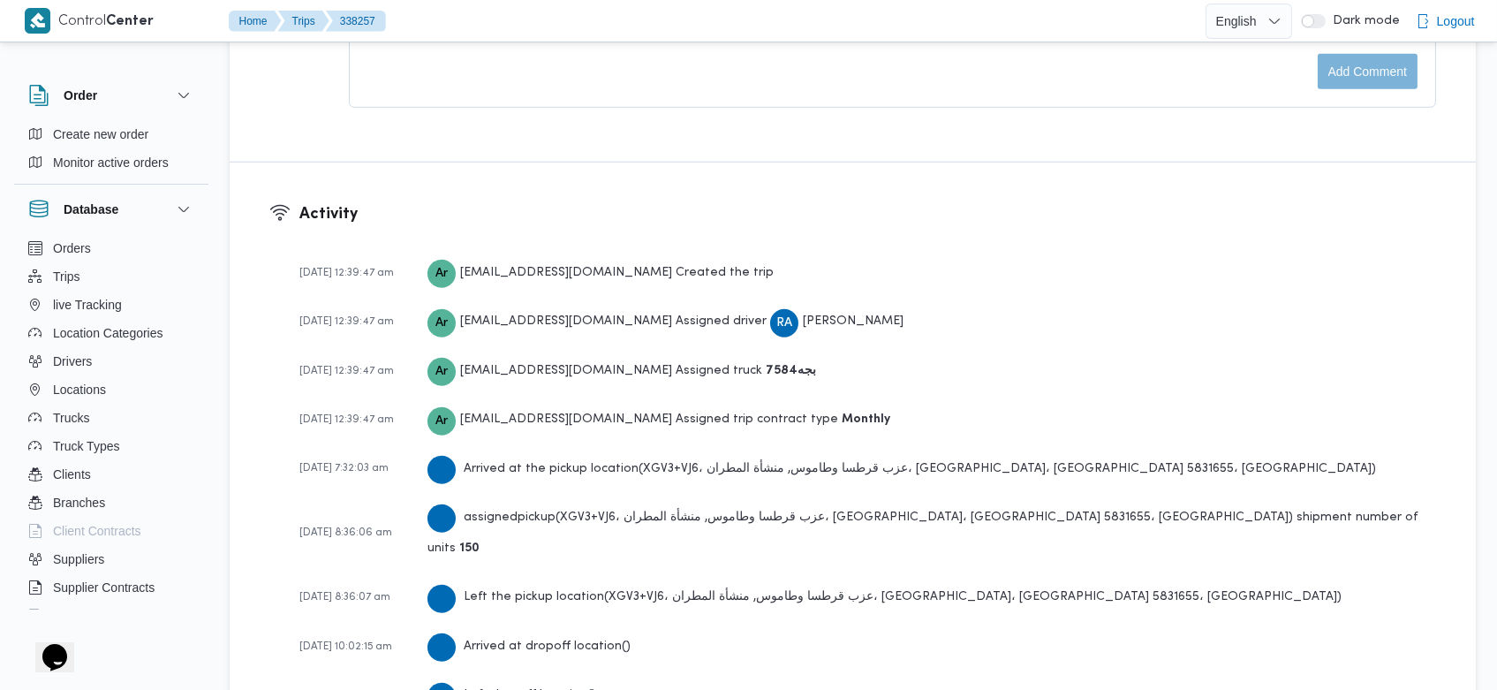
scroll to position [2510, 0]
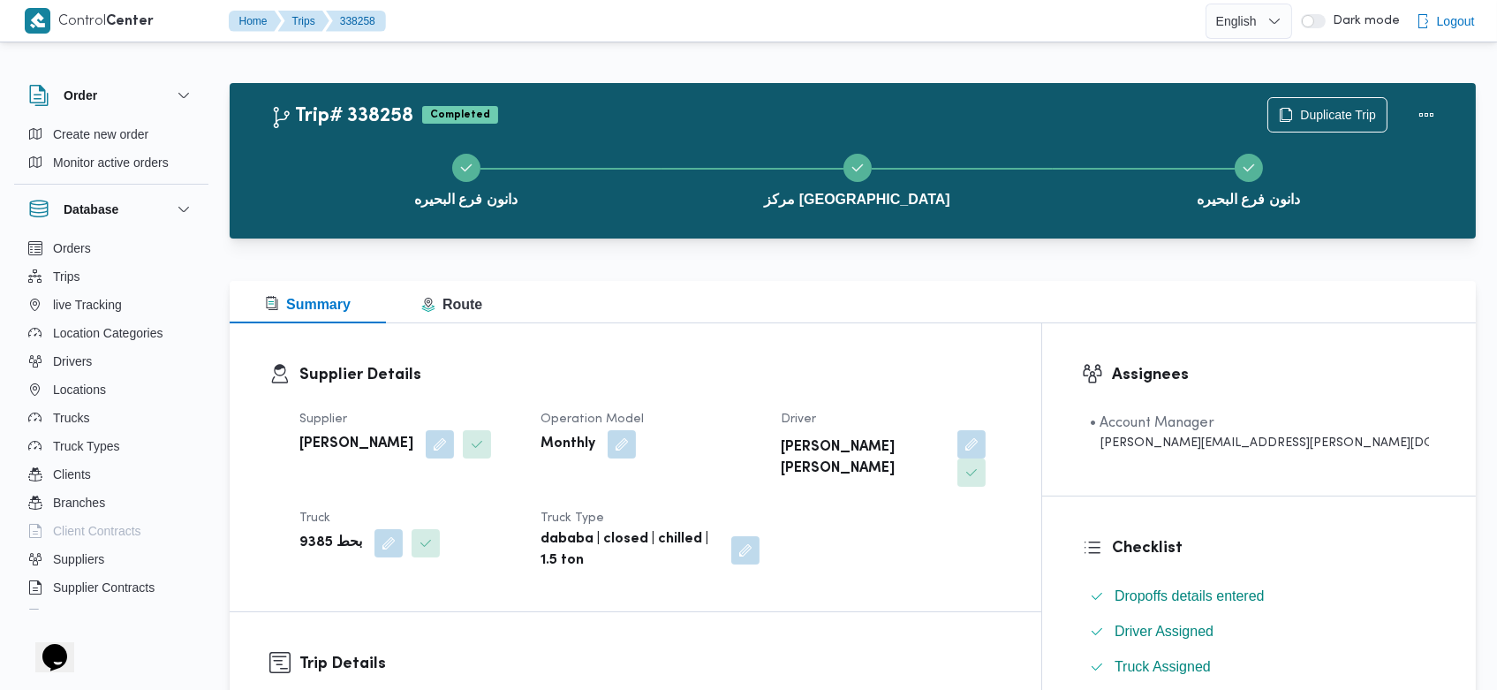
drag, startPoint x: 0, startPoint y: 0, endPoint x: 905, endPoint y: 366, distance: 975.8
click at [905, 366] on h3 "Supplier Details" at bounding box center [650, 375] width 702 height 24
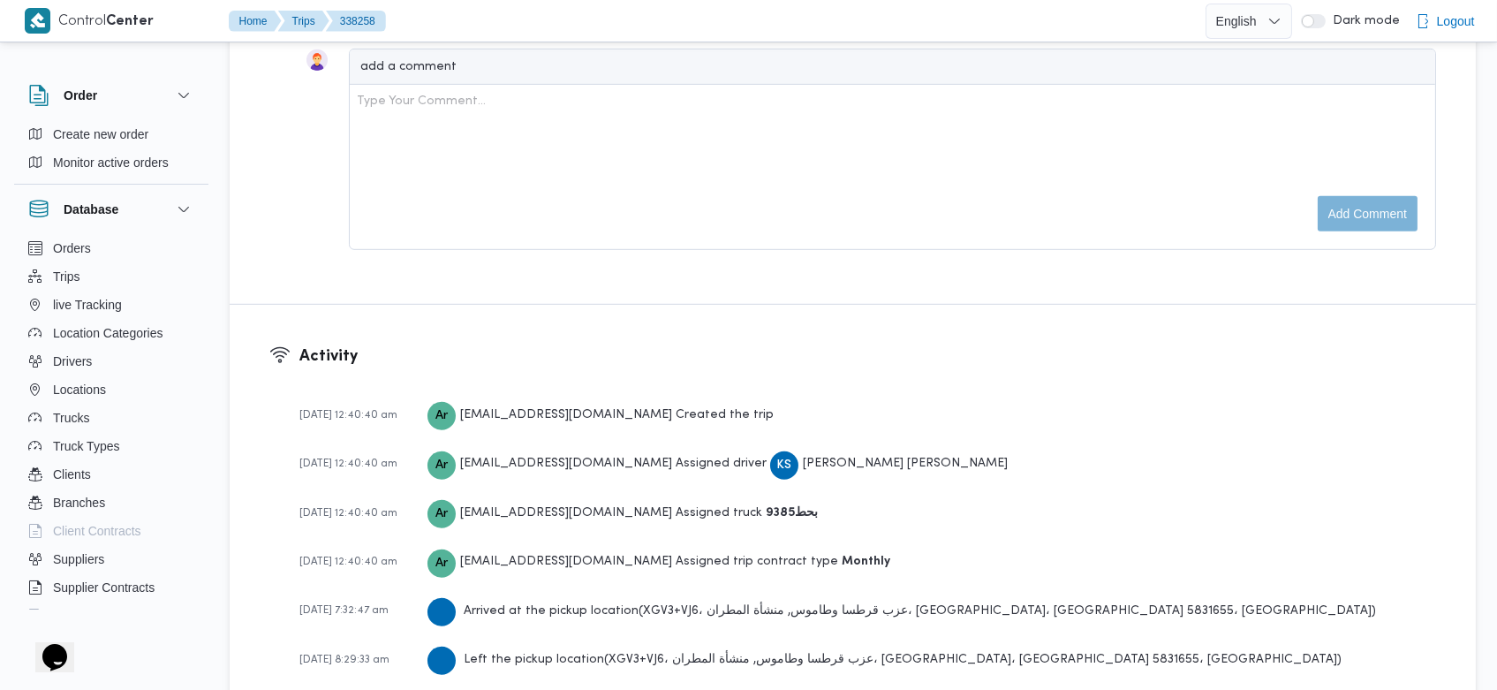
scroll to position [2510, 0]
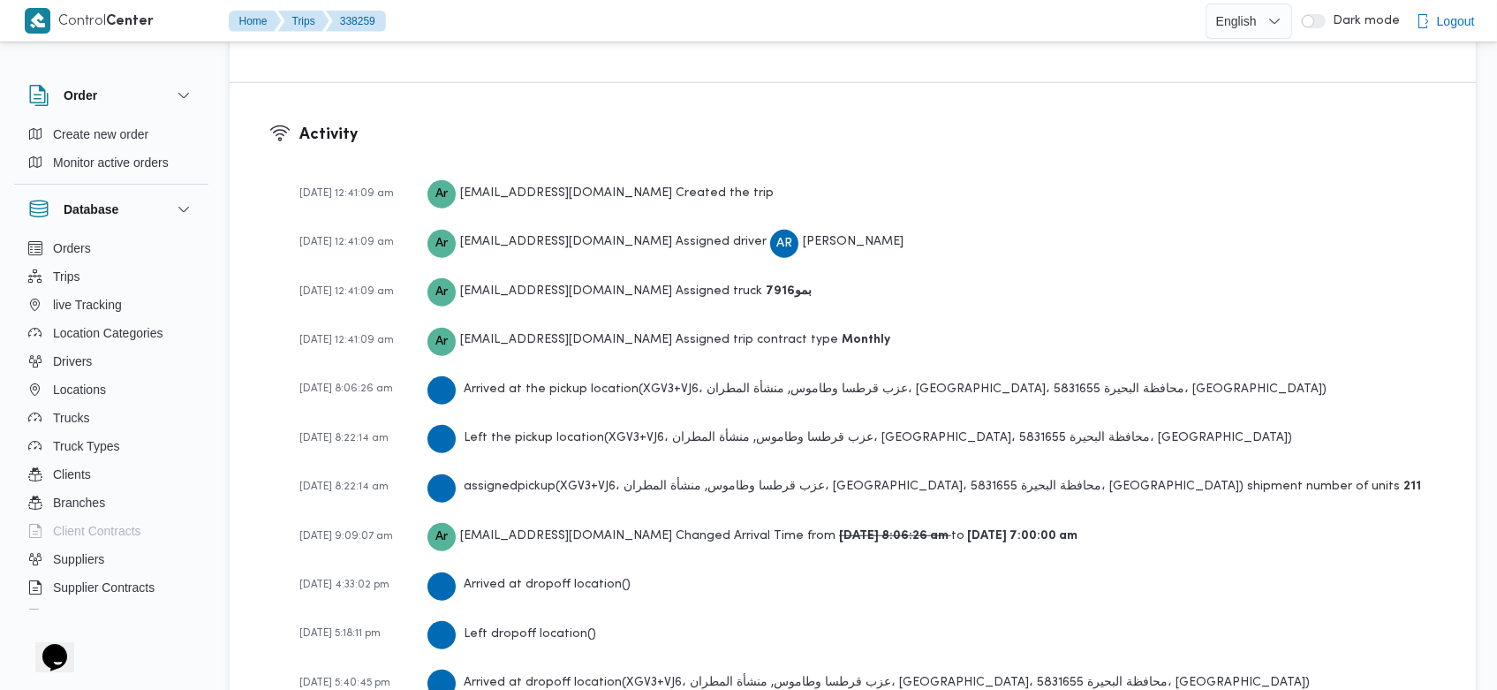
scroll to position [2761, 0]
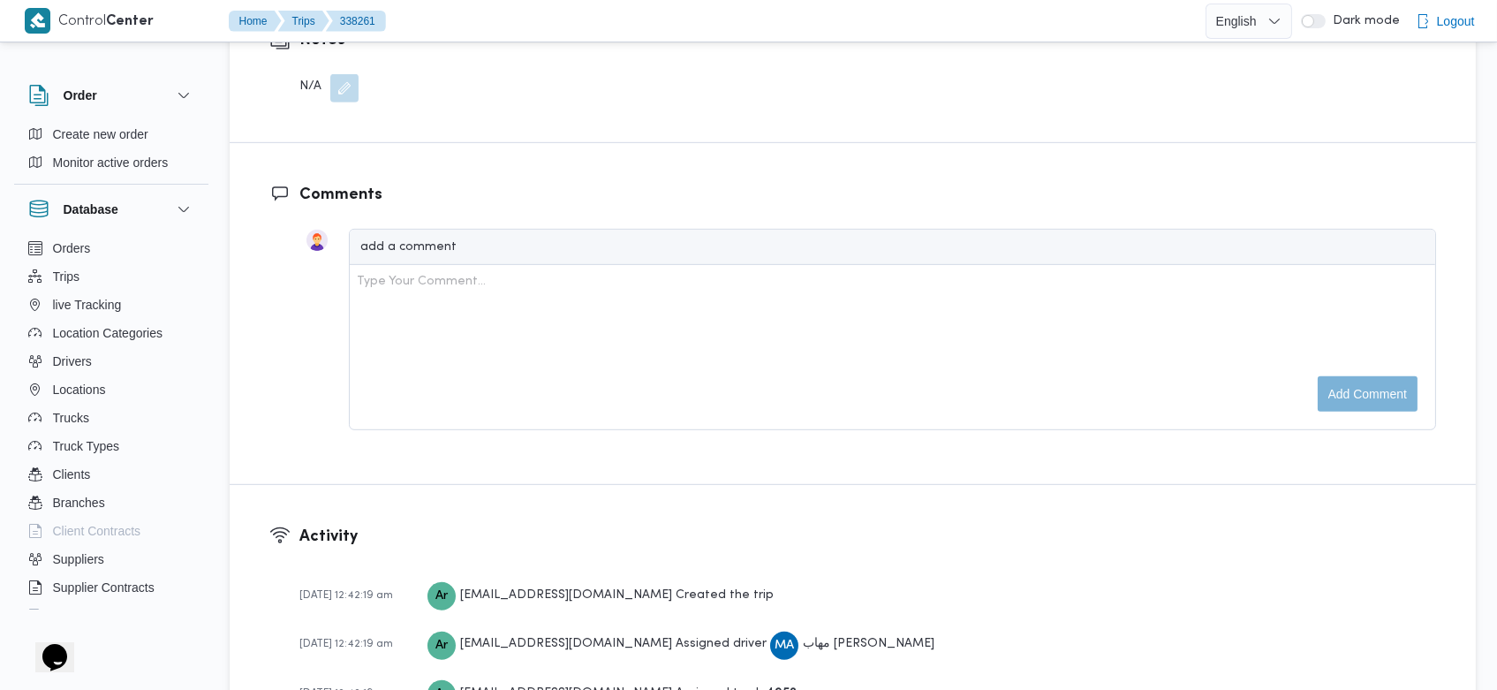
scroll to position [2510, 0]
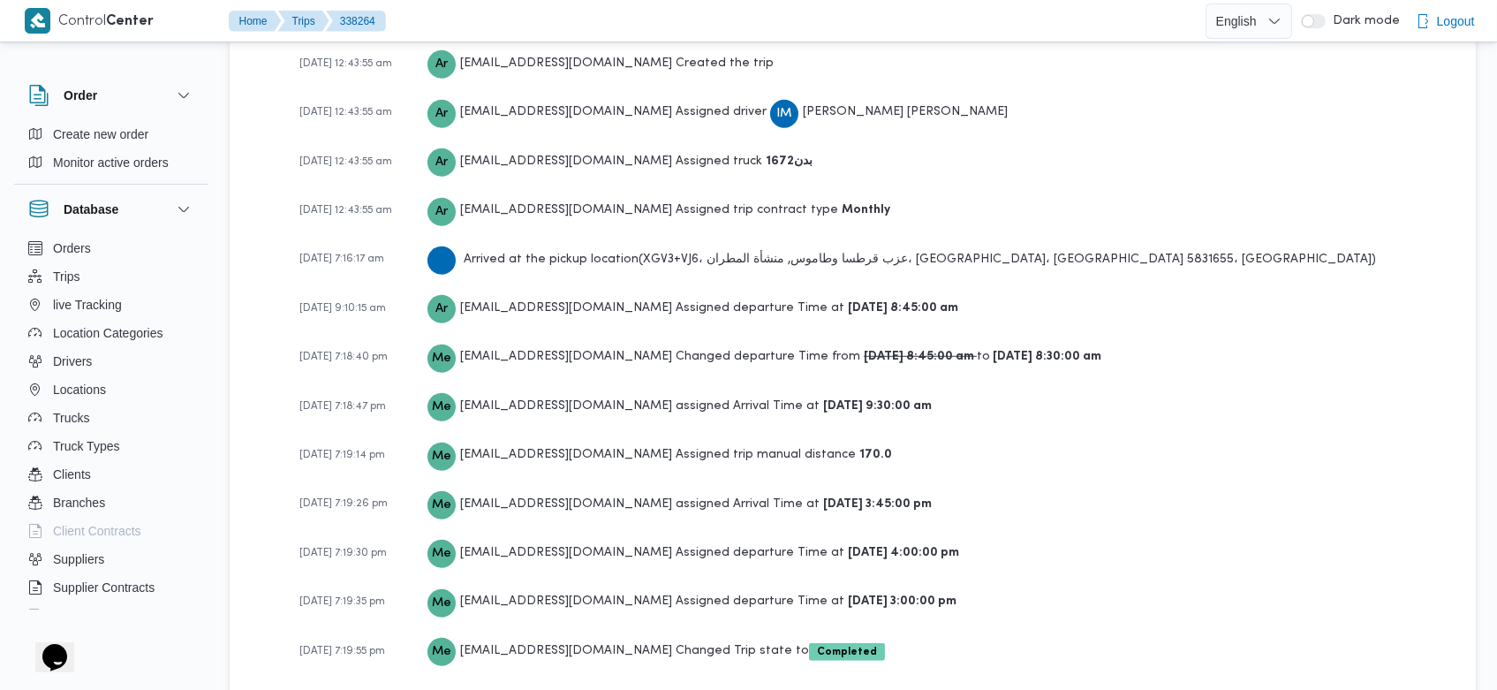
scroll to position [2559, 0]
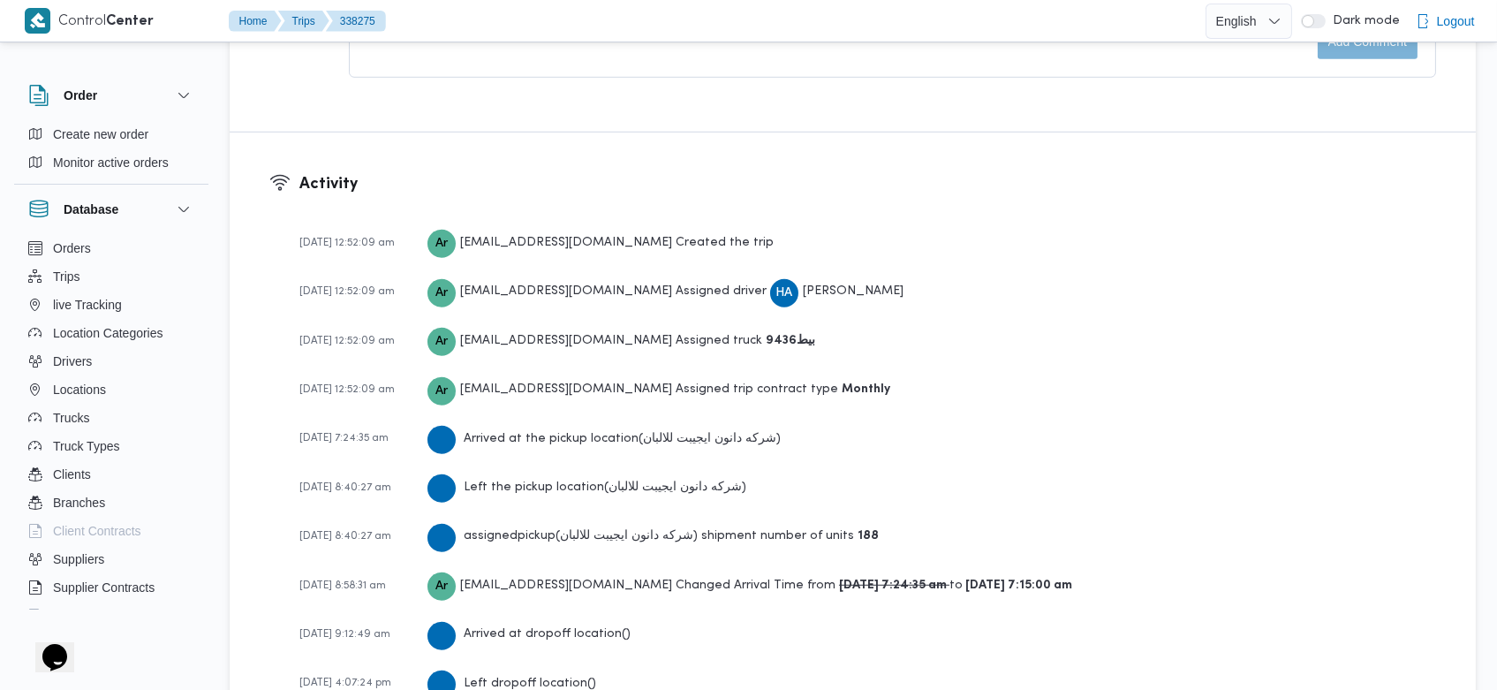
scroll to position [2560, 0]
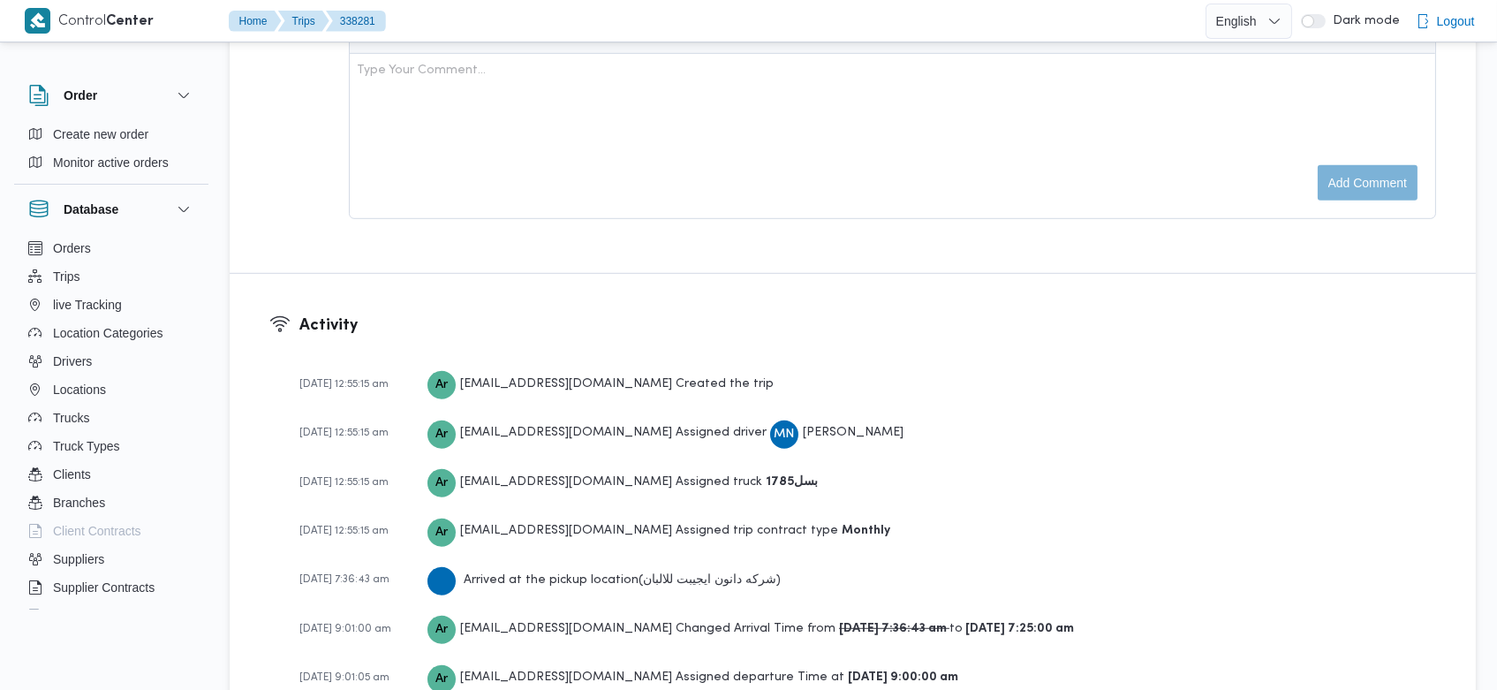
scroll to position [2810, 0]
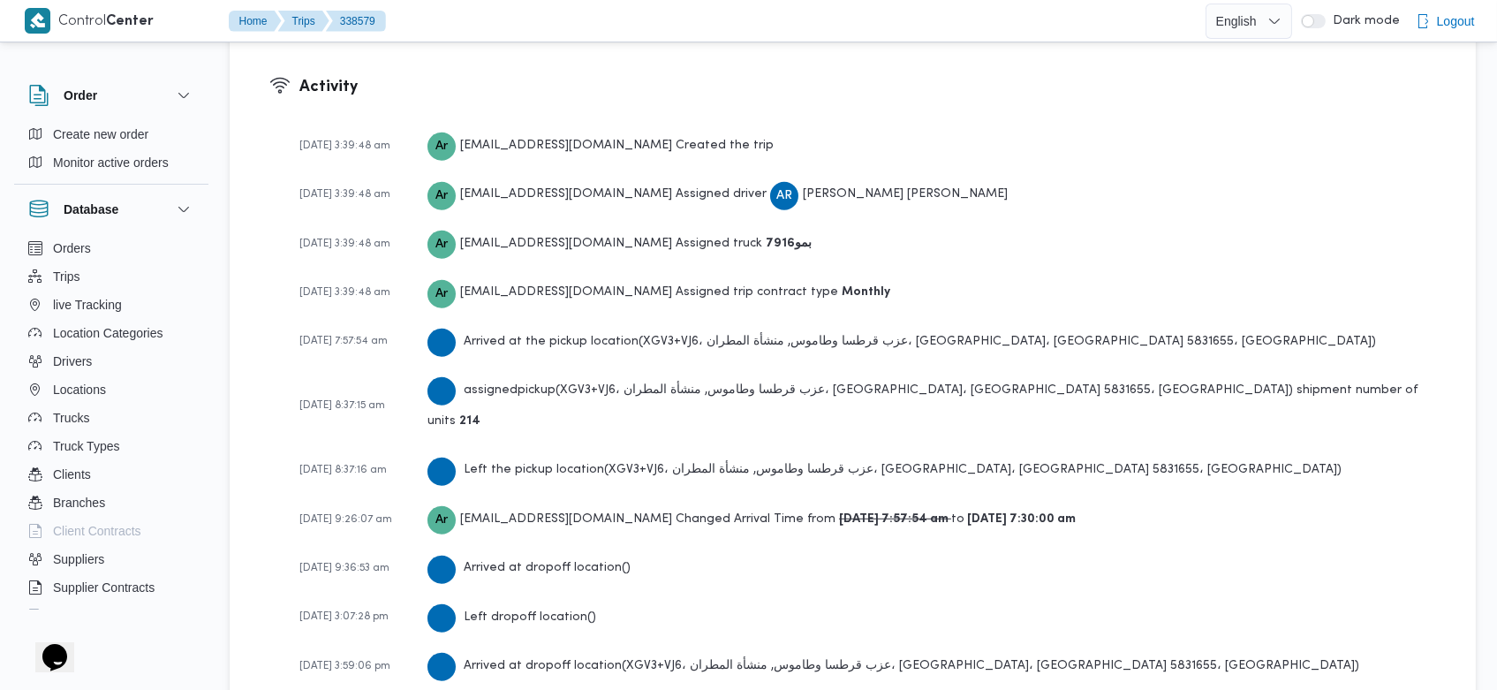
scroll to position [2560, 0]
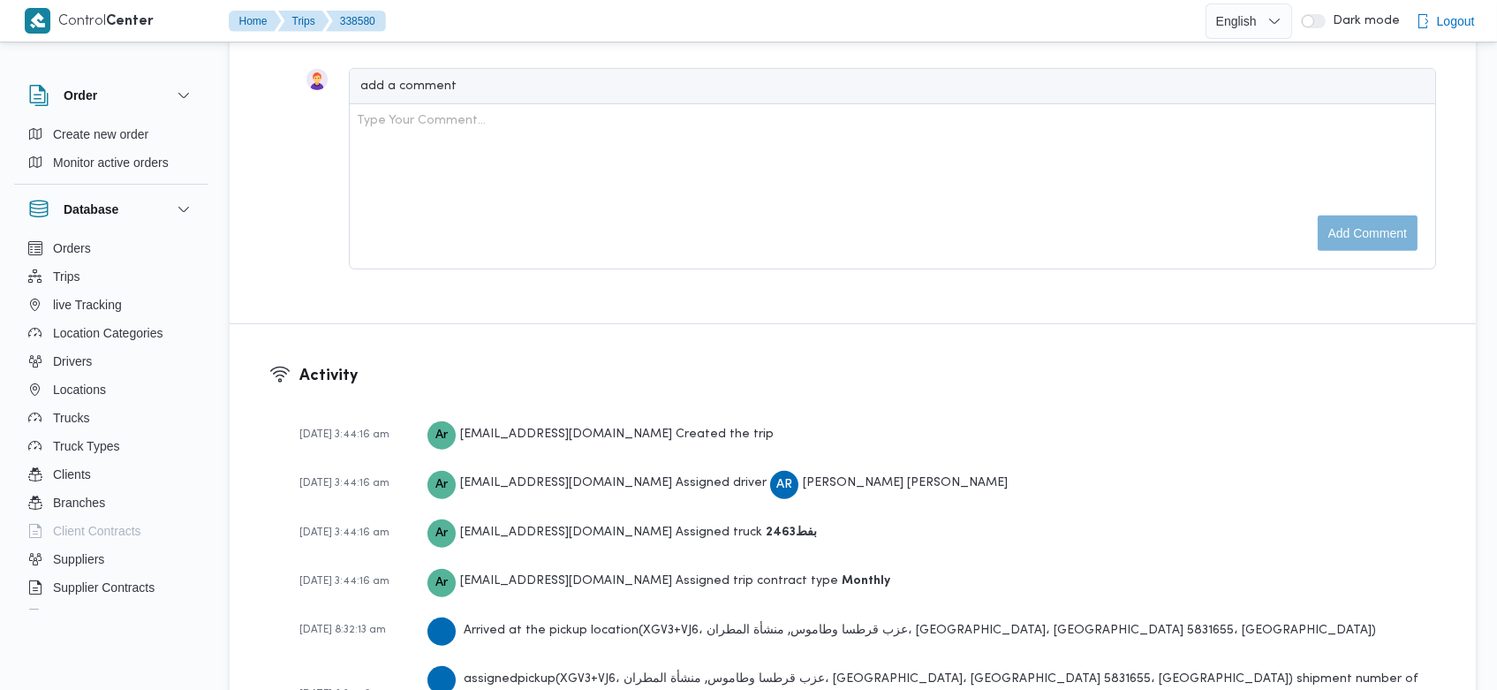
scroll to position [2611, 0]
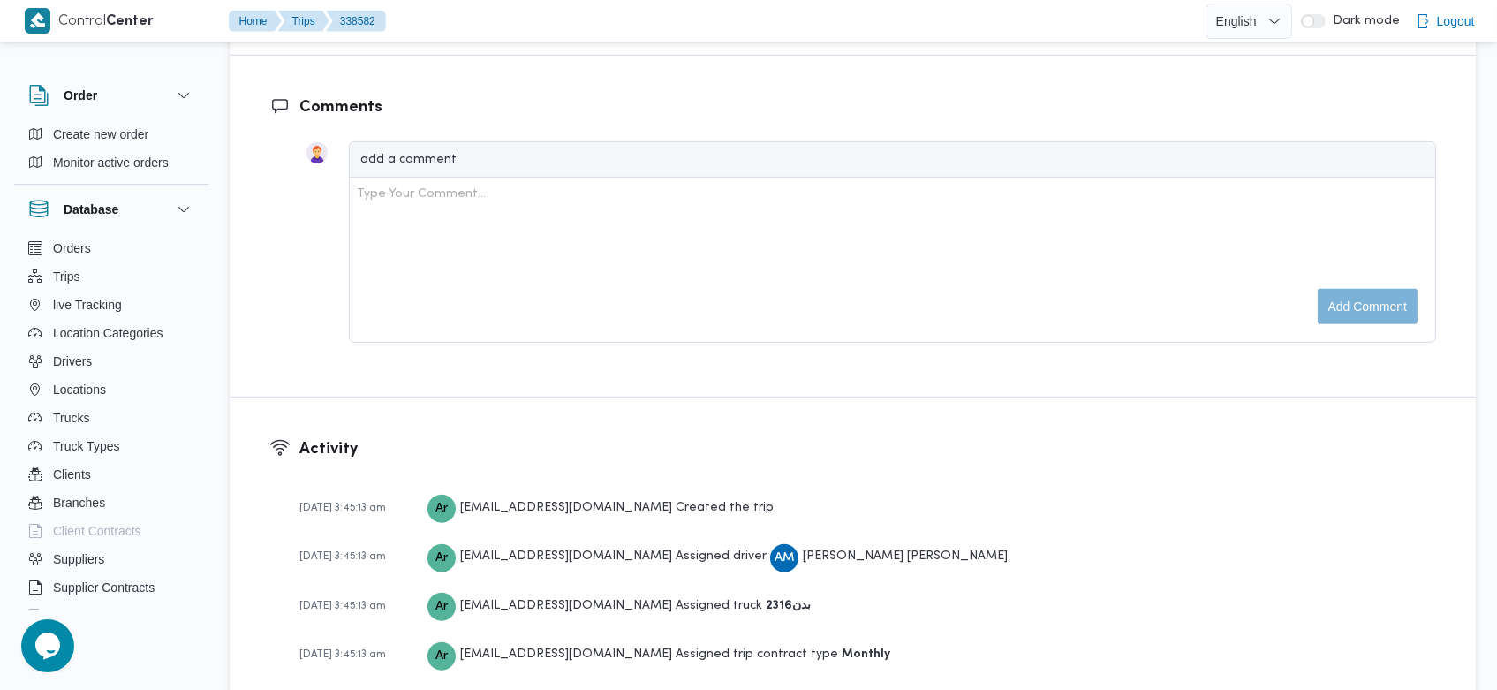
scroll to position [2611, 0]
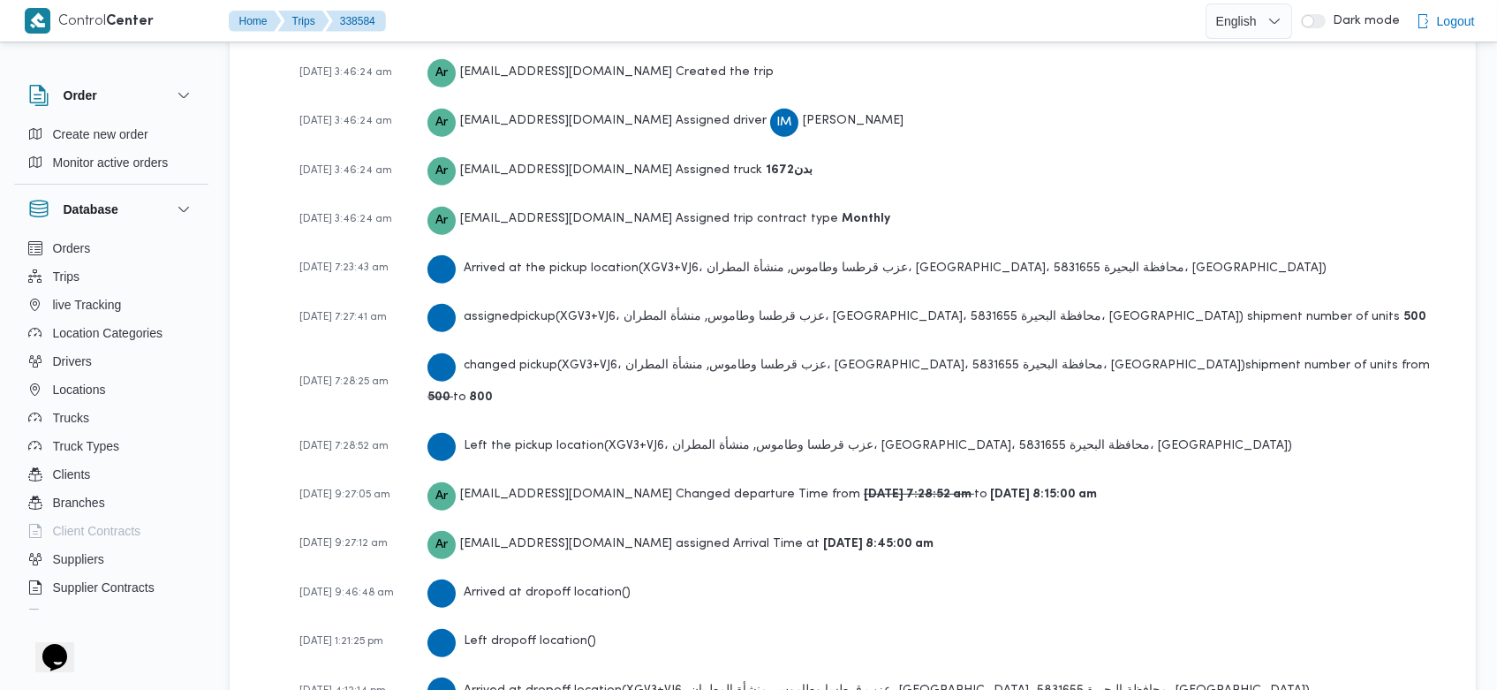
scroll to position [2660, 0]
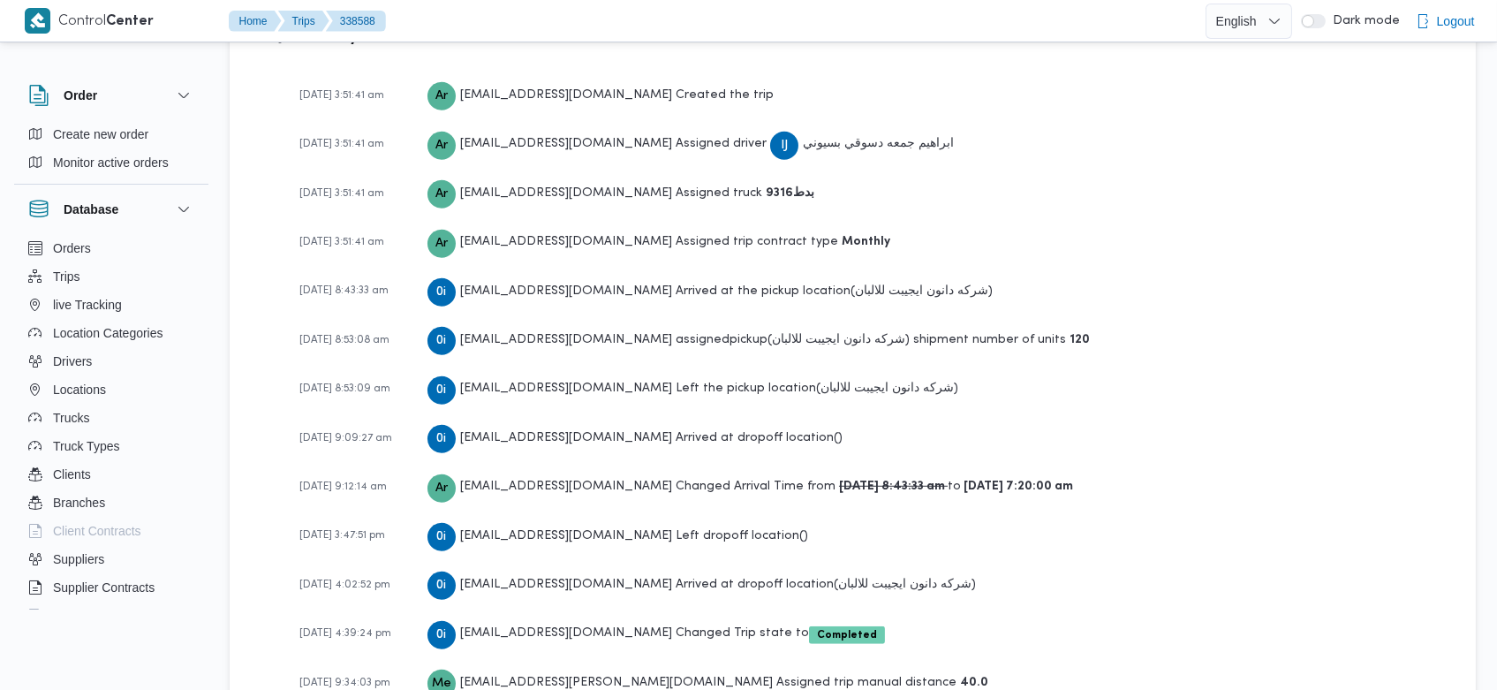
scroll to position [2560, 0]
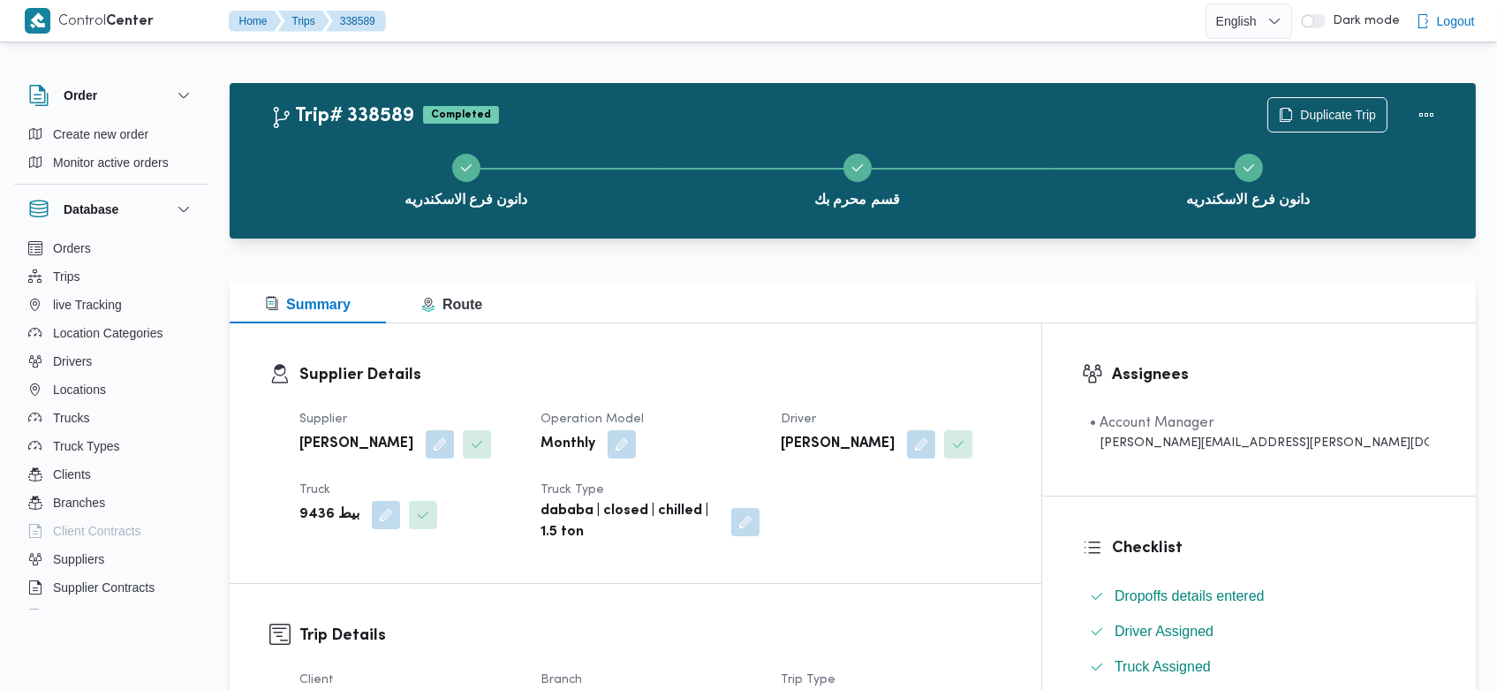
scroll to position [2560, 0]
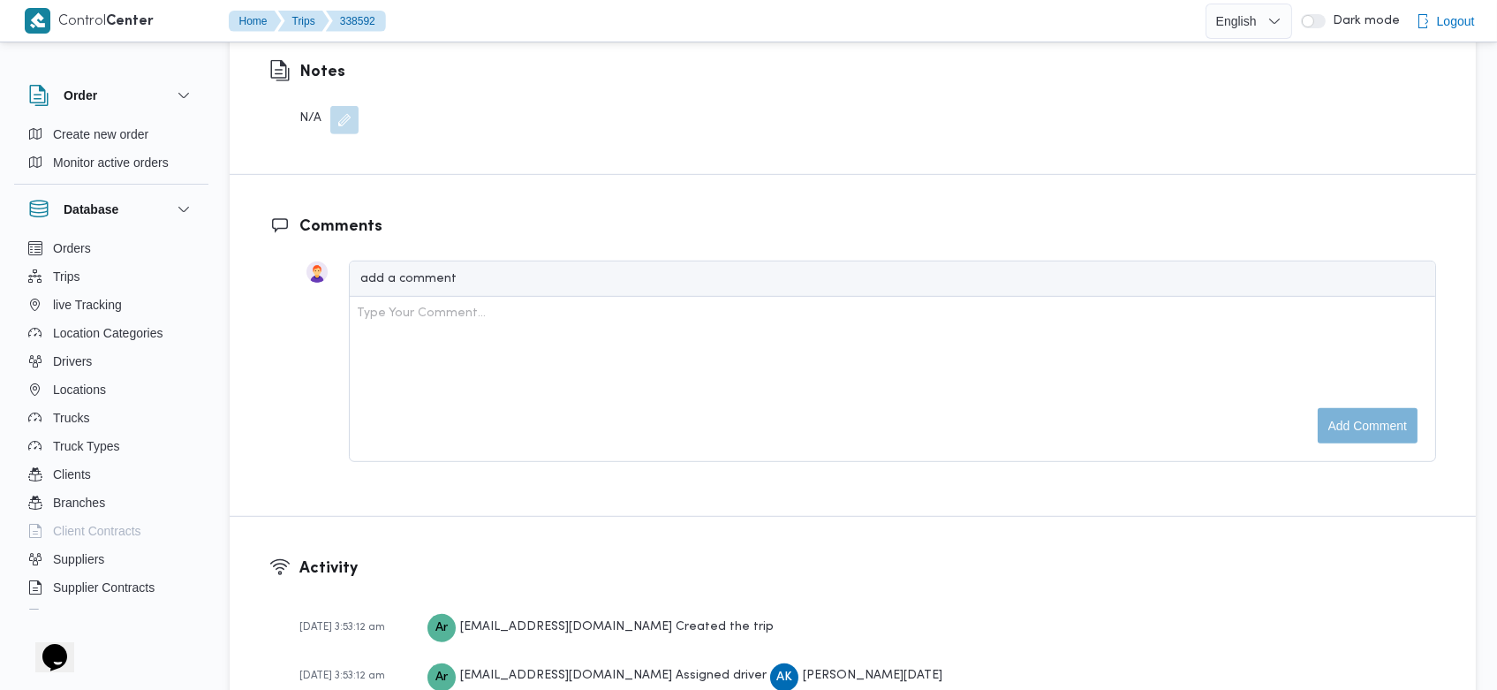
scroll to position [2611, 0]
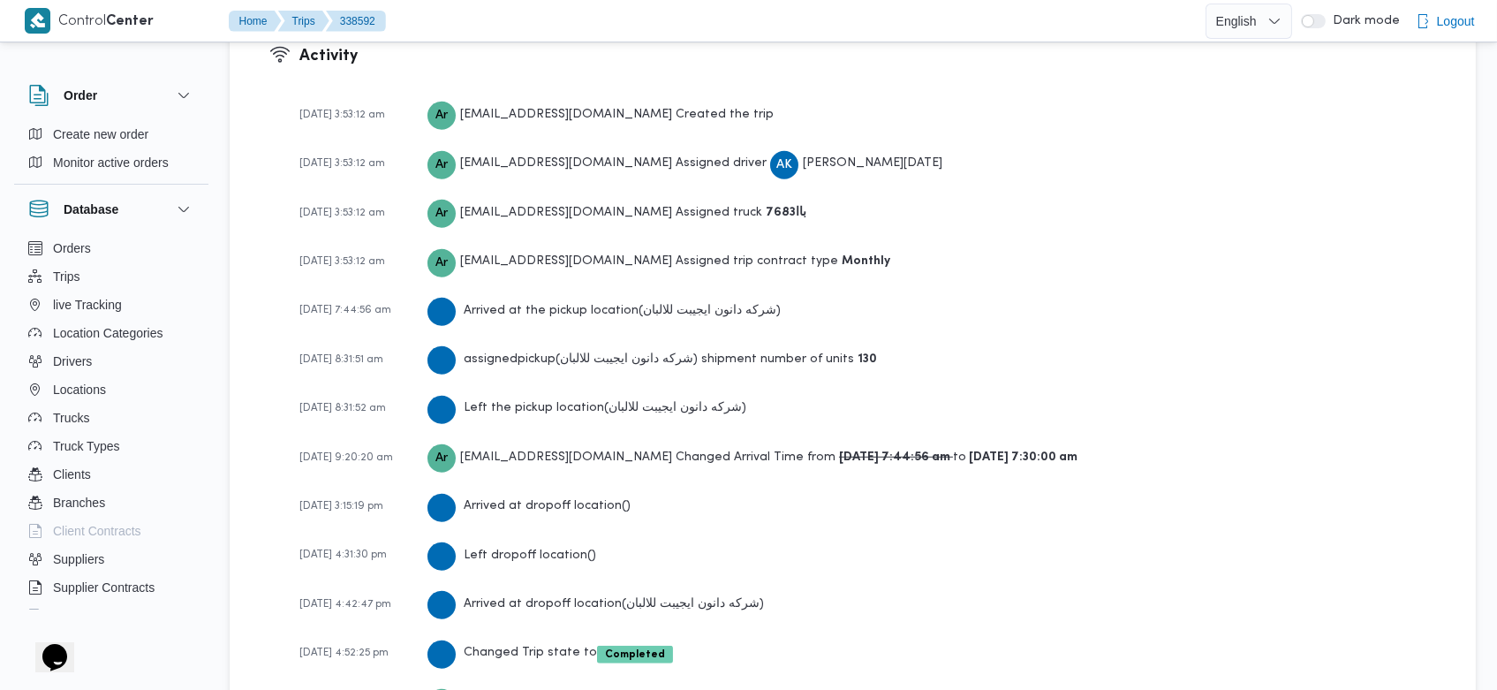
scroll to position [2611, 0]
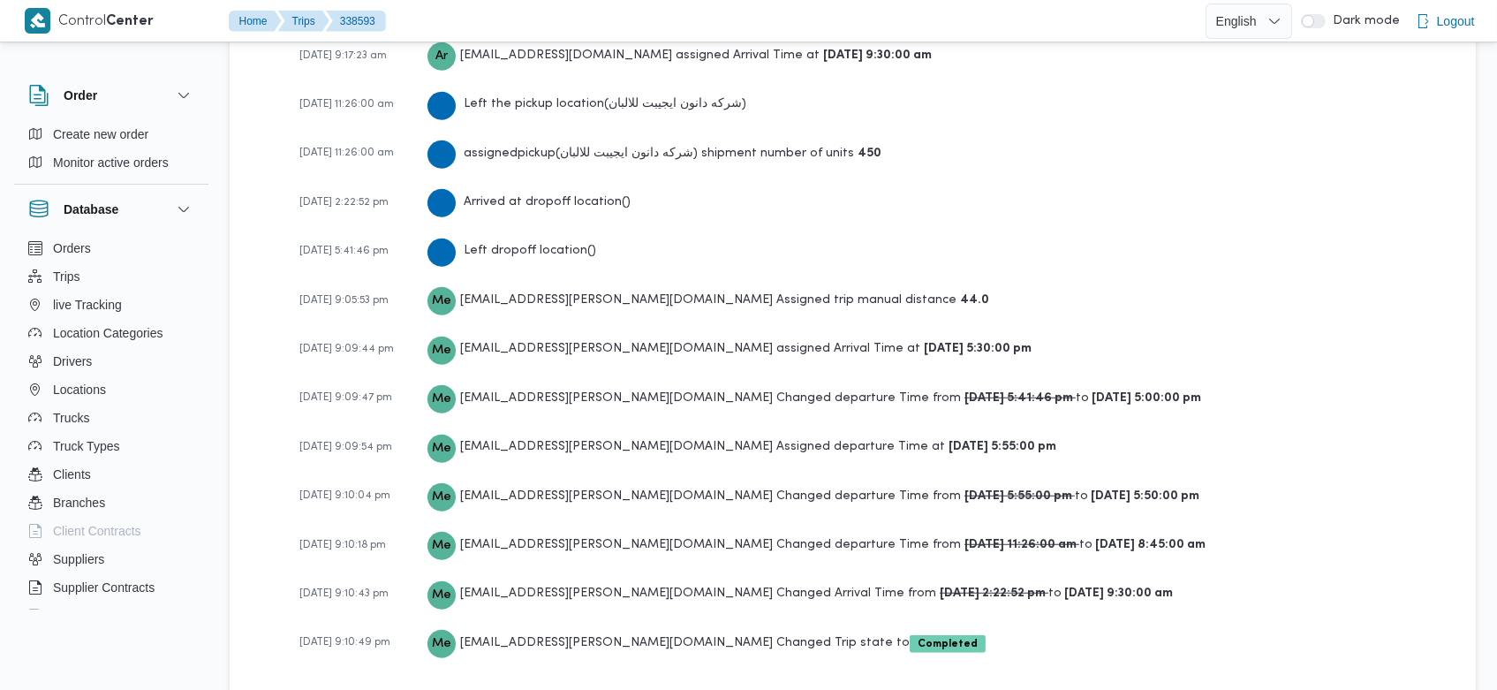
scroll to position [2910, 0]
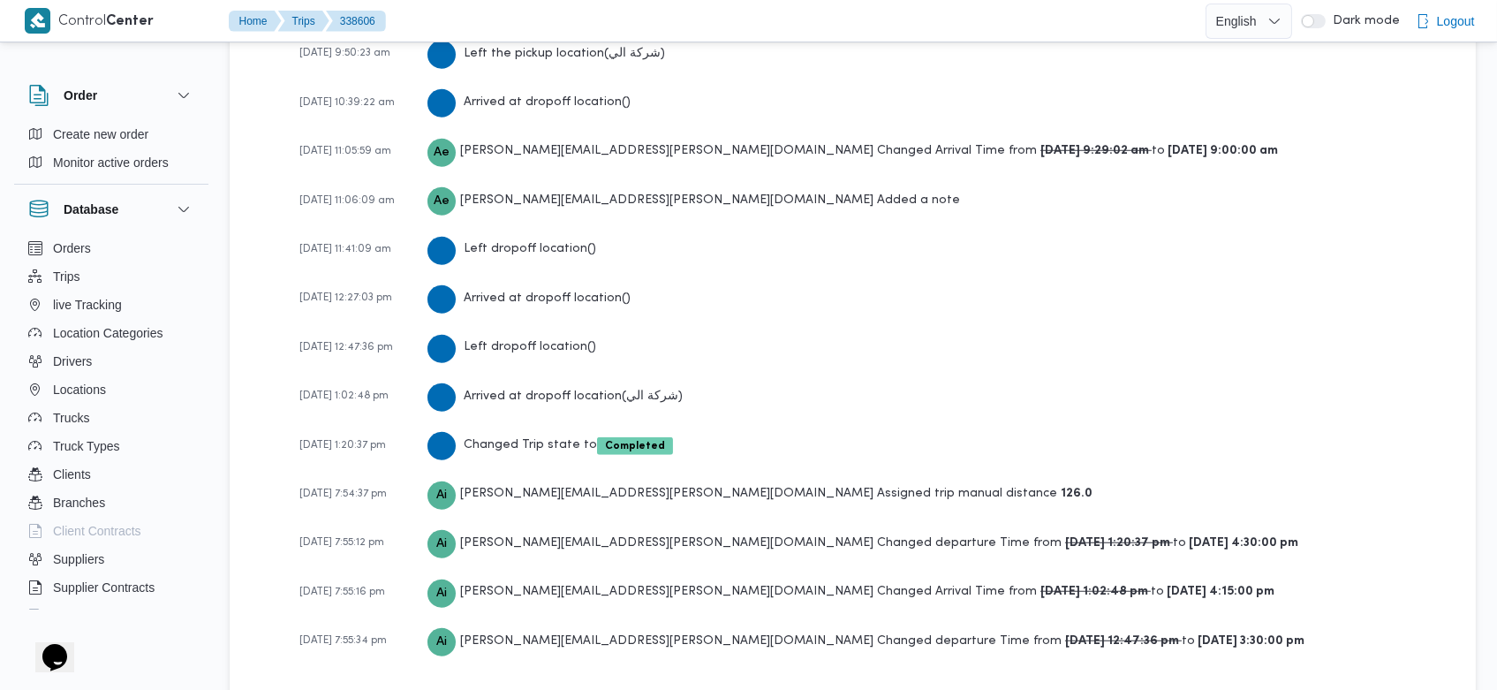
scroll to position [3072, 0]
